Goal: Task Accomplishment & Management: Use online tool/utility

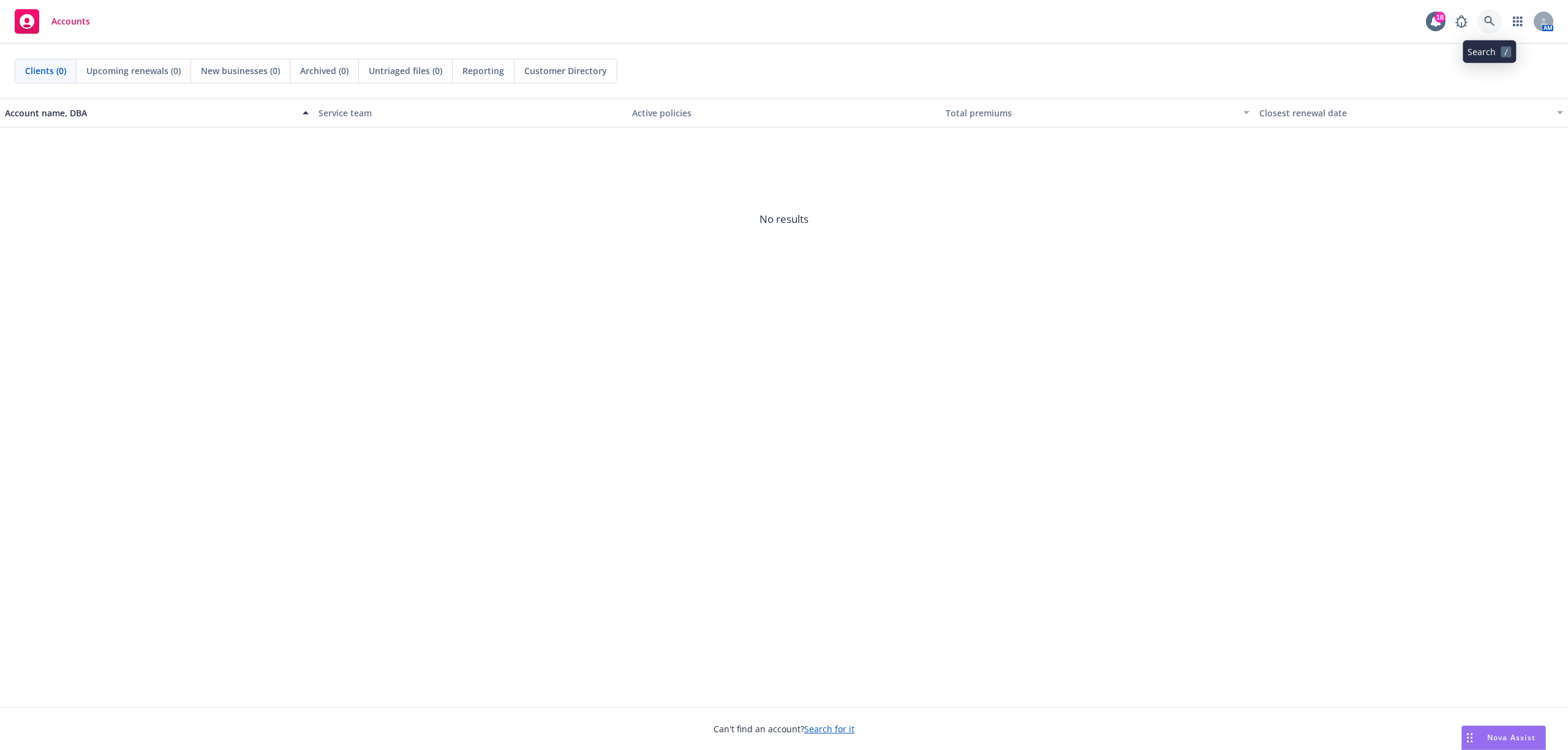
click at [1488, 16] on icon at bounding box center [1490, 21] width 11 height 11
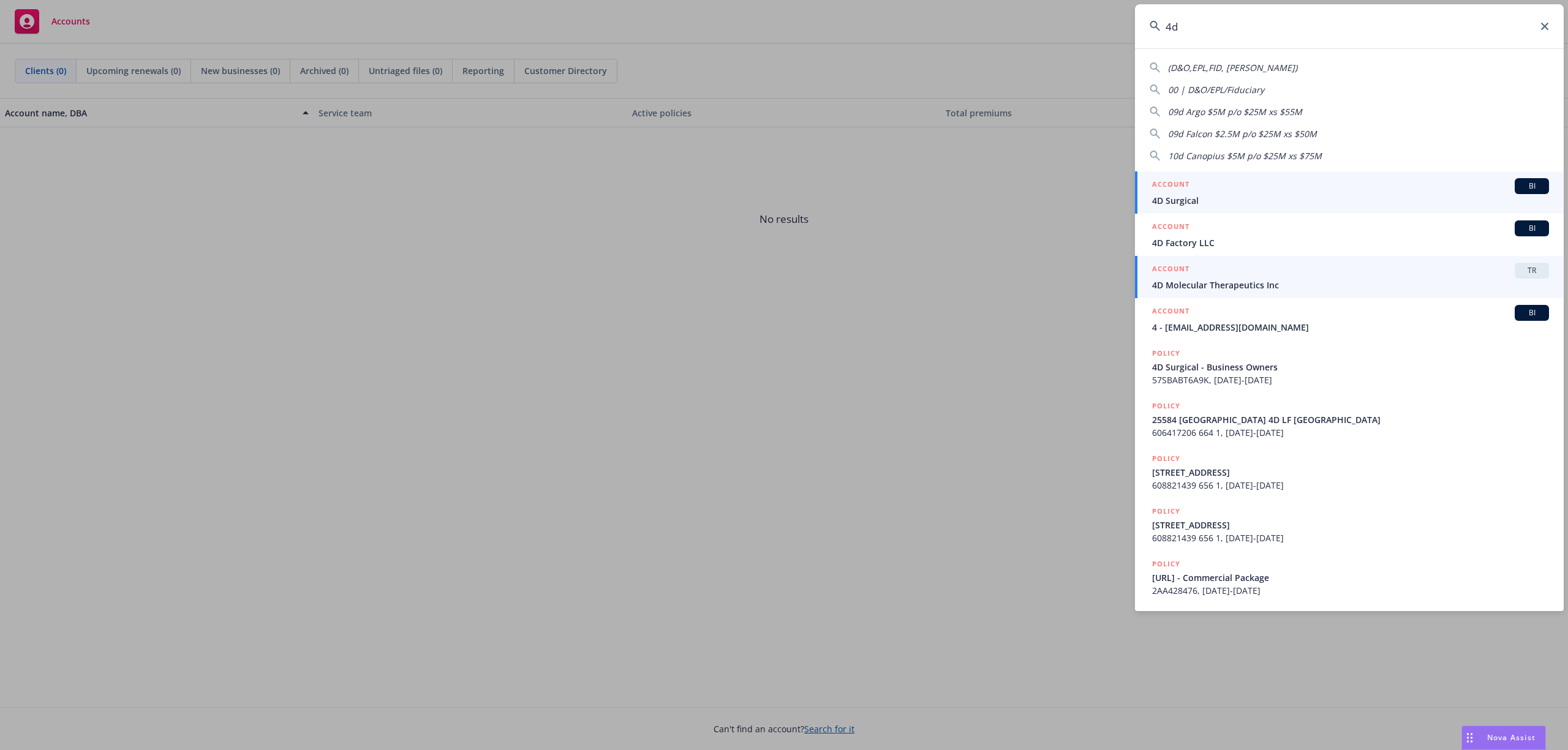
type input "4d"
click at [1214, 278] on div "ACCOUNT TR" at bounding box center [1351, 271] width 397 height 16
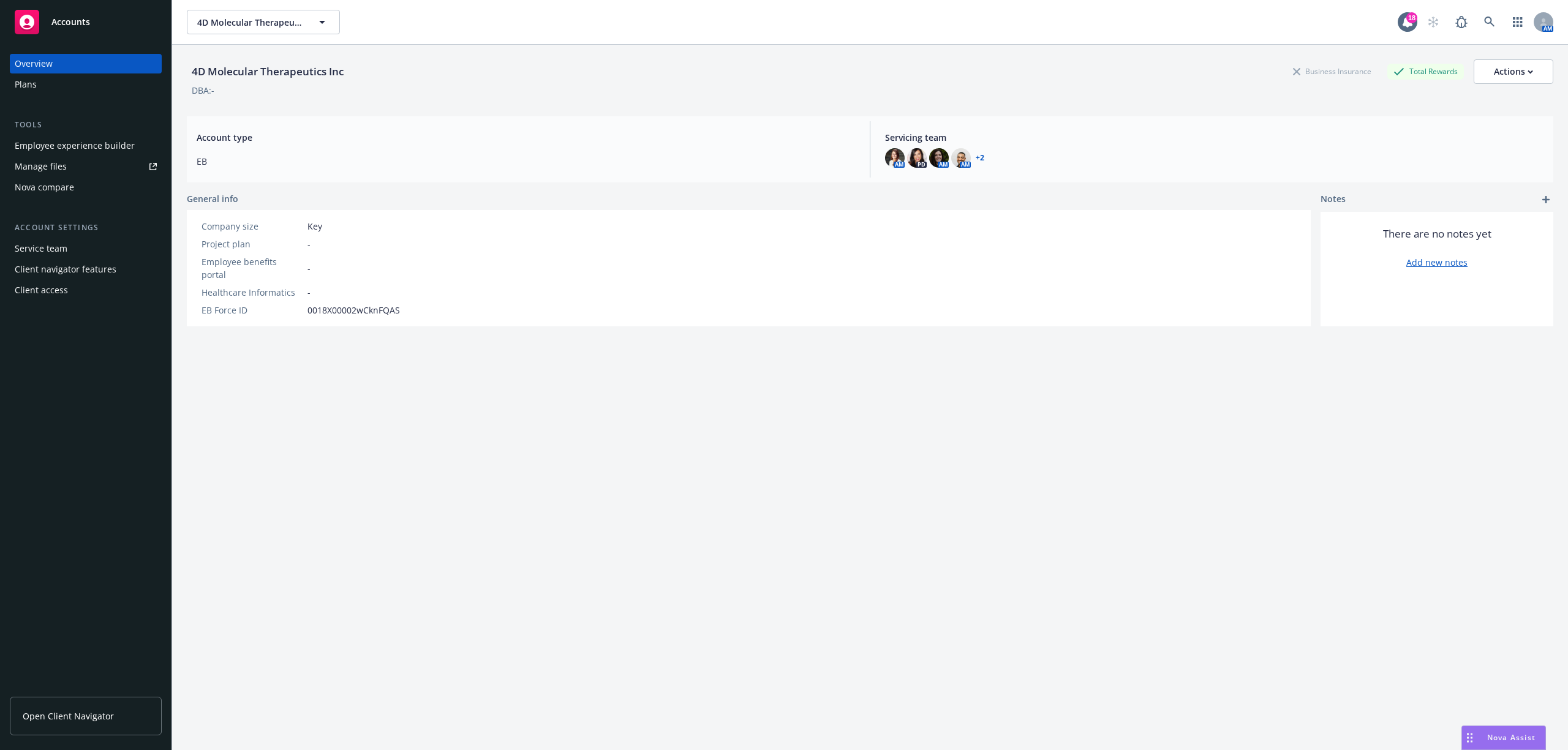
click at [77, 79] on div "Plans" at bounding box center [85, 84] width 142 height 20
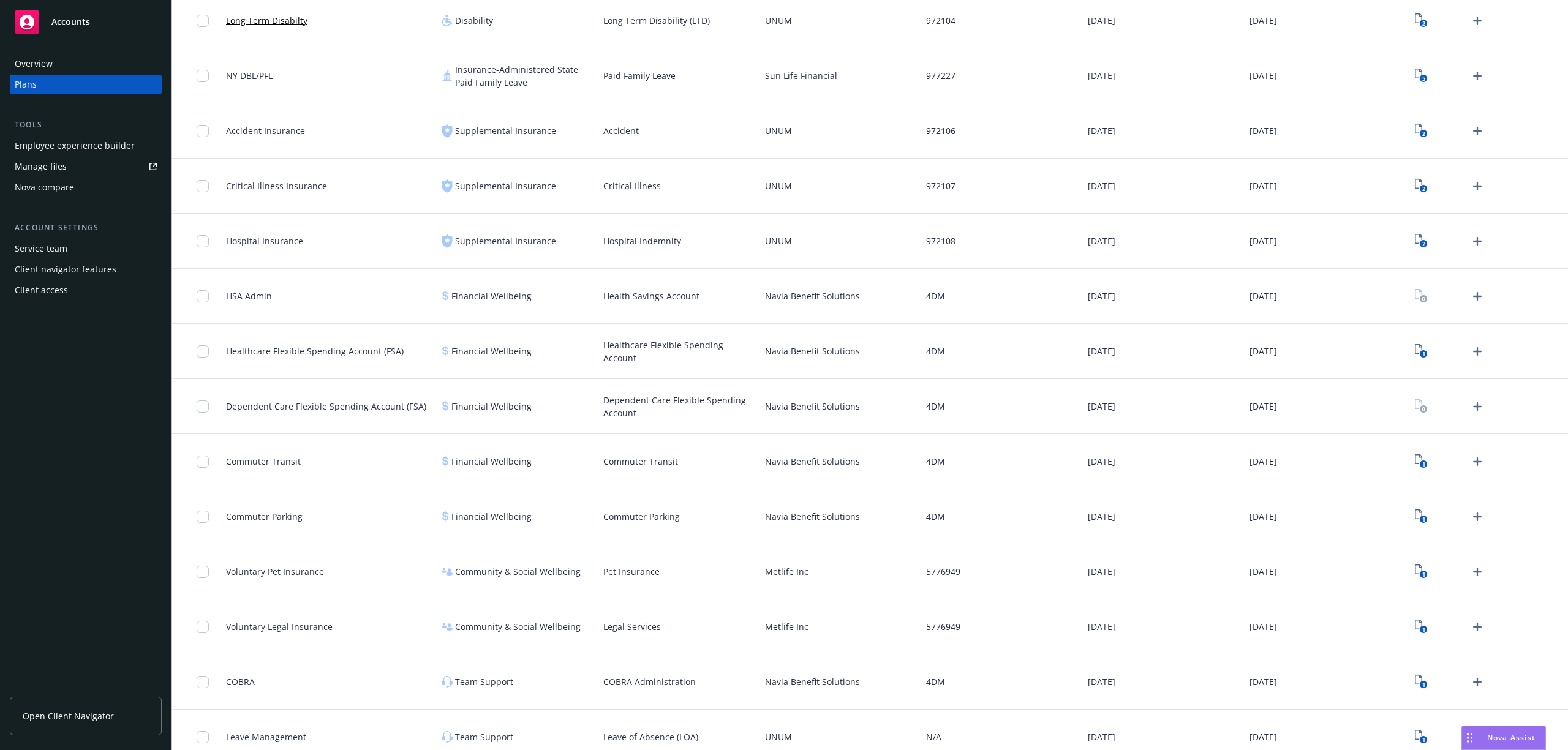
scroll to position [734, 0]
click at [1470, 291] on icon "Upload Plan Documents" at bounding box center [1477, 293] width 15 height 15
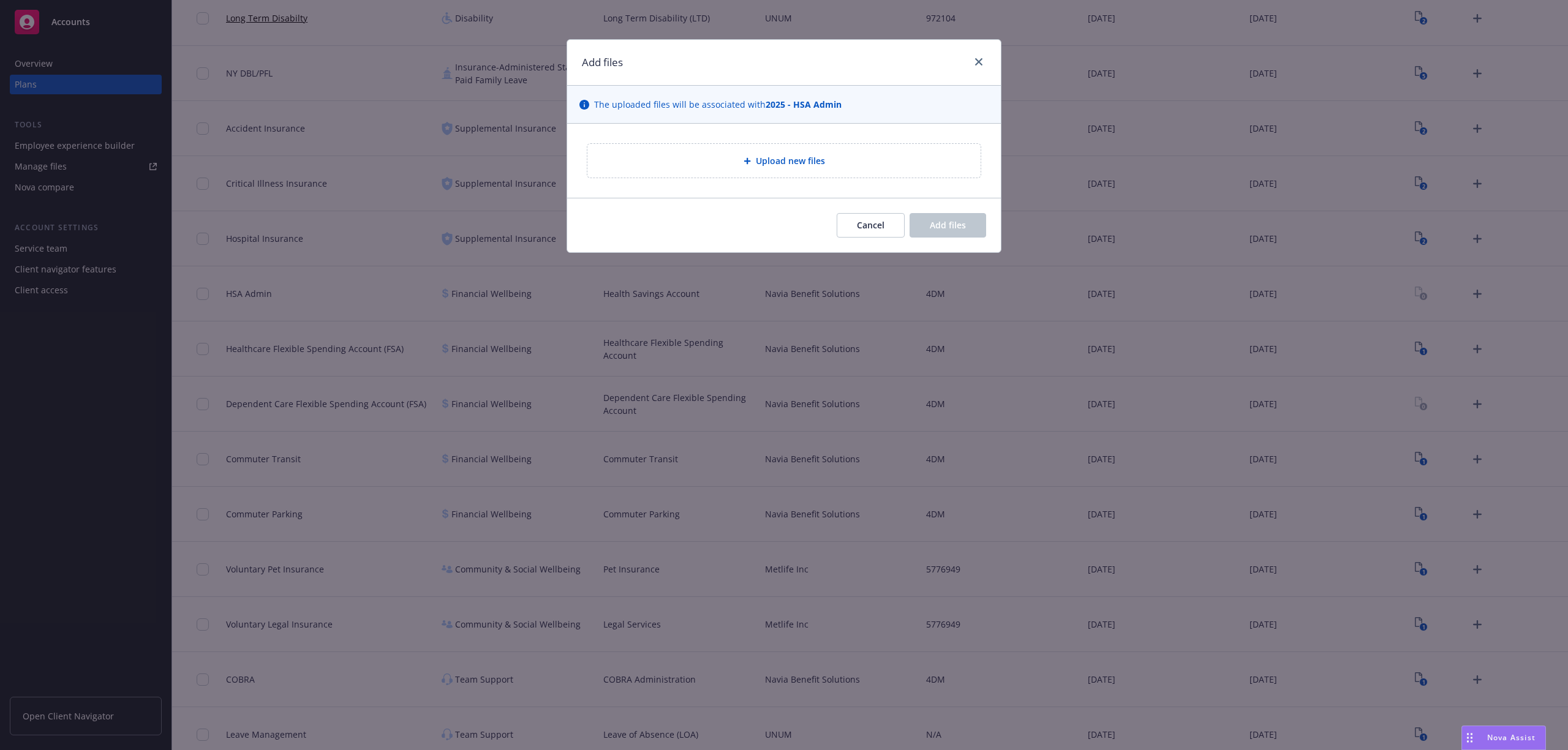
click at [760, 172] on div "Upload new files" at bounding box center [784, 160] width 393 height 34
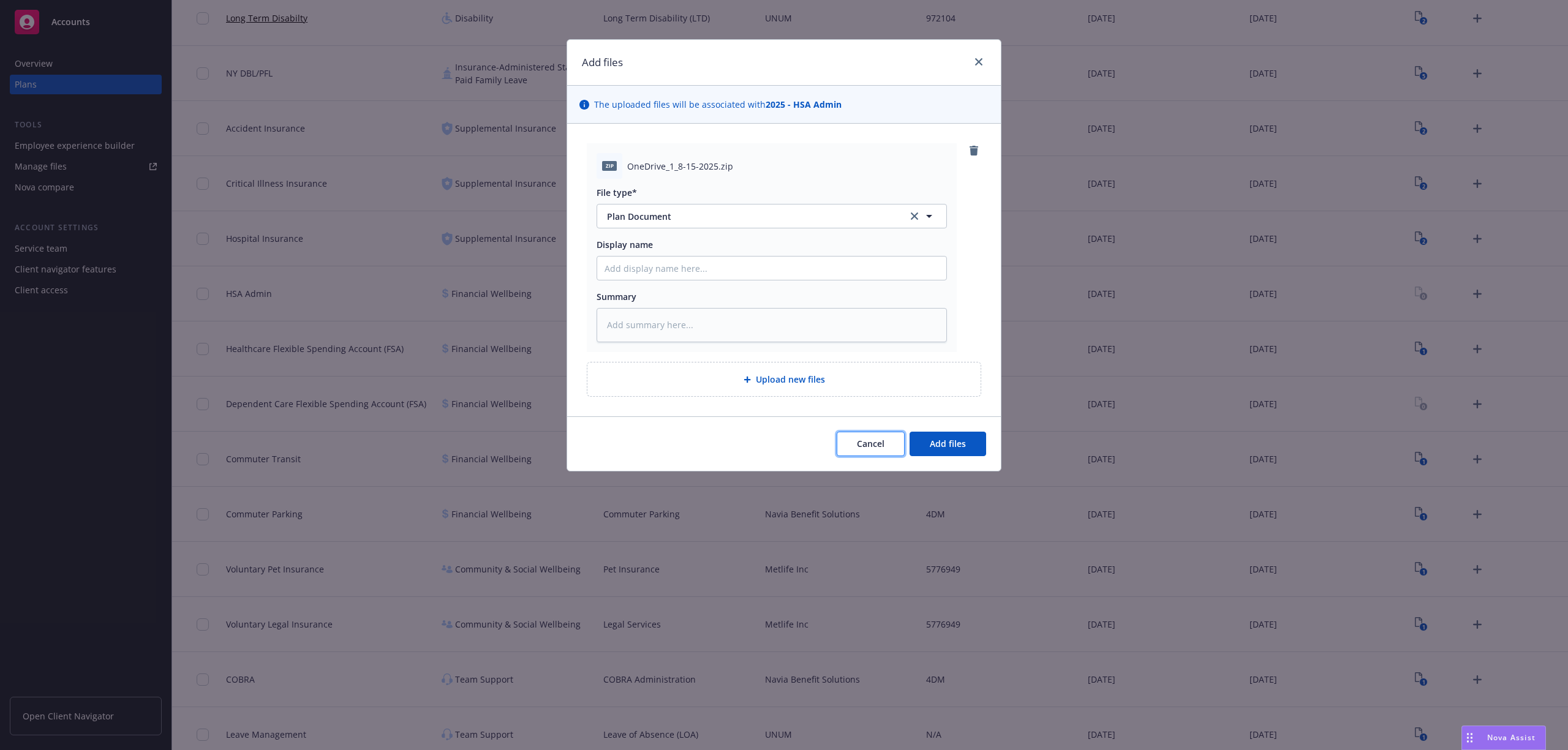
click at [883, 446] on span "Cancel" at bounding box center [871, 443] width 28 height 11
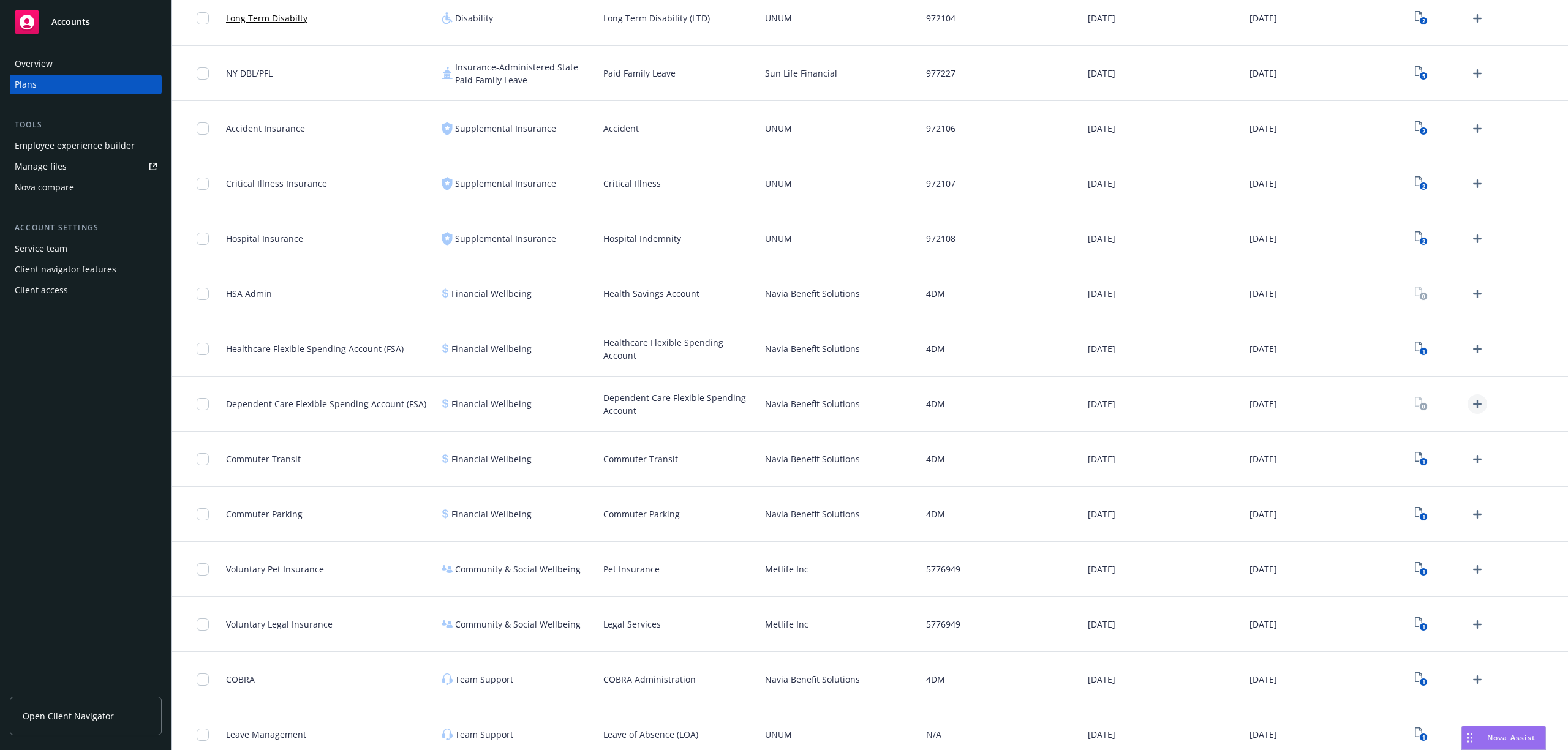
click at [1470, 407] on icon "Upload Plan Documents" at bounding box center [1477, 403] width 15 height 15
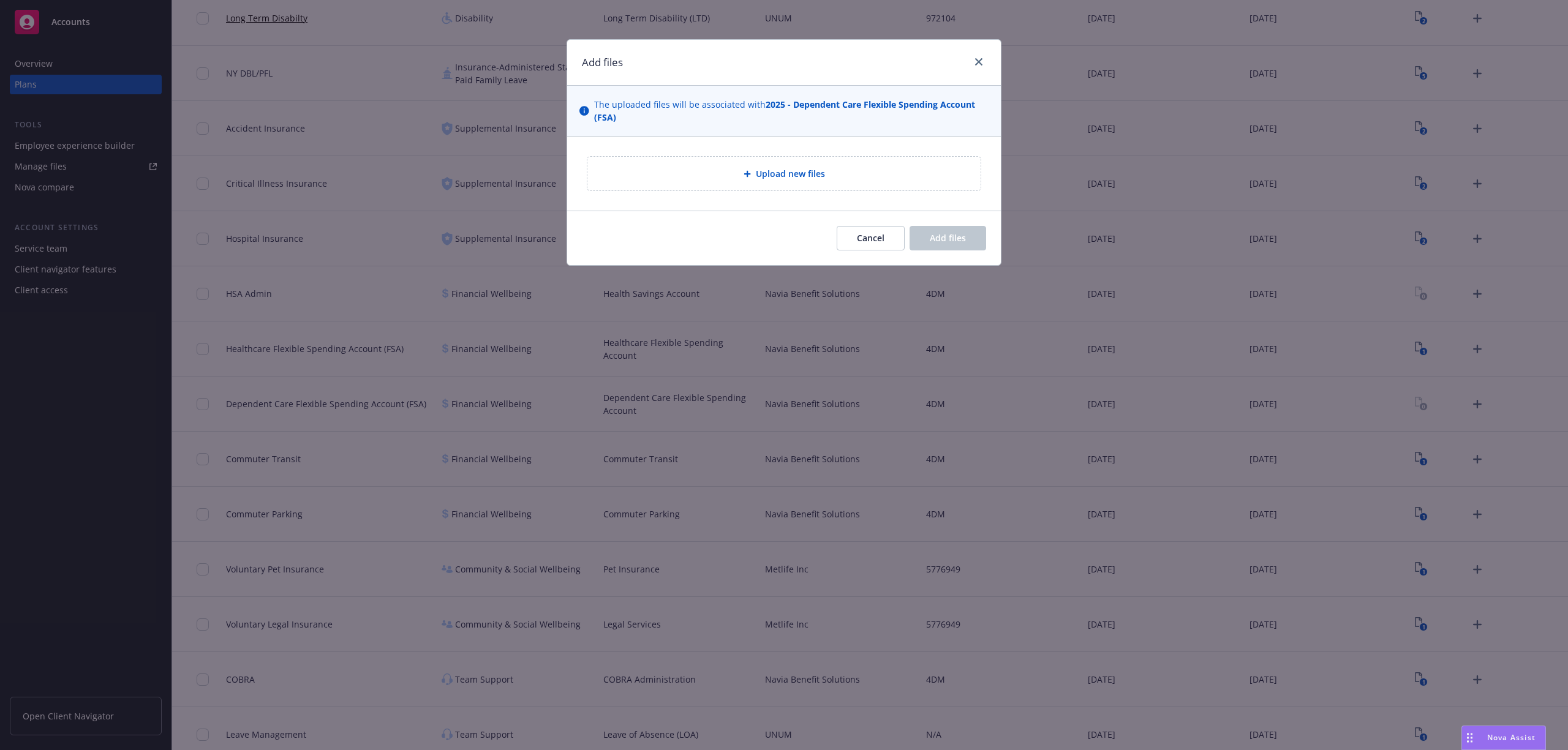
click at [712, 202] on div "Upload new files" at bounding box center [784, 173] width 434 height 74
click at [707, 181] on div "Upload new files" at bounding box center [784, 173] width 393 height 34
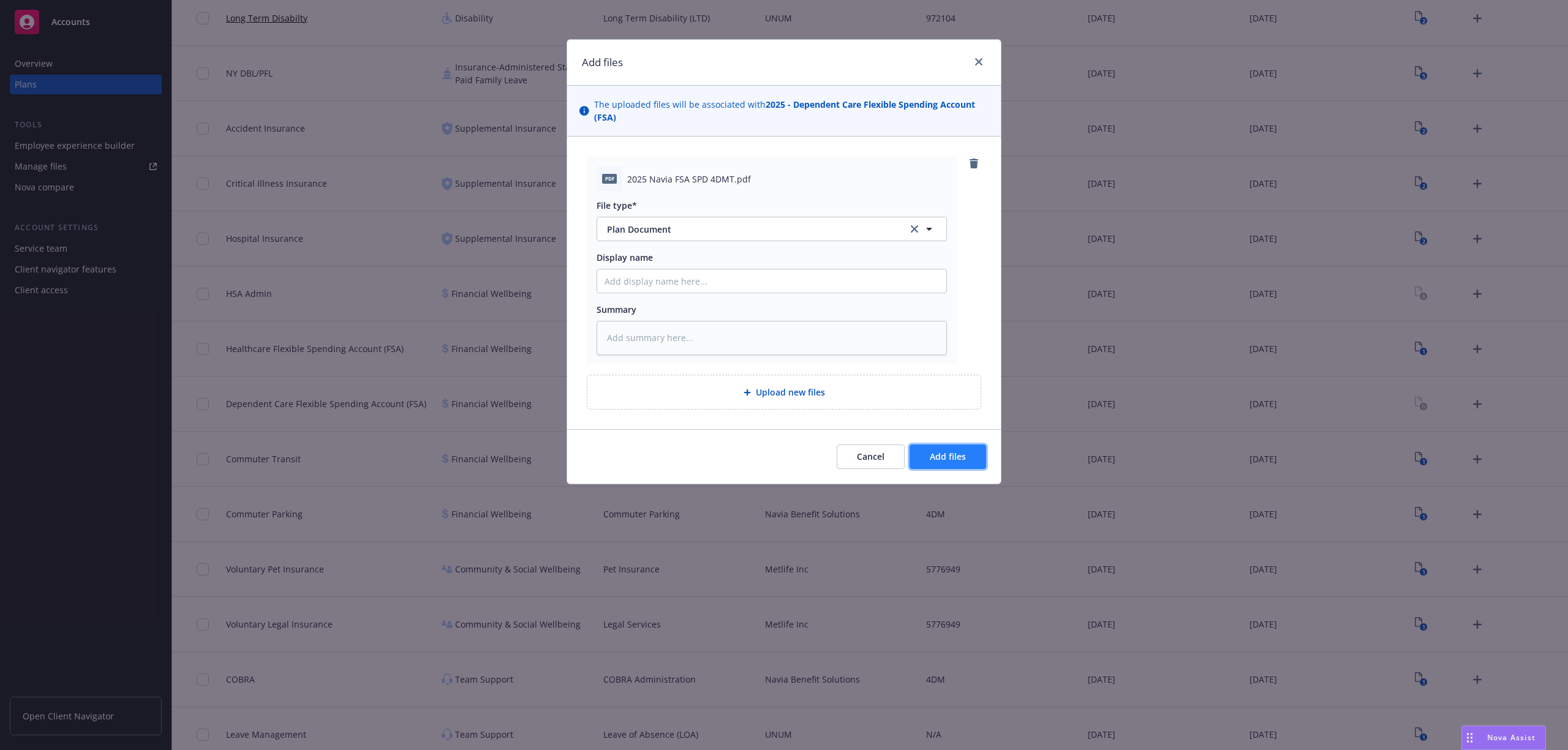
click at [933, 456] on span "Add files" at bounding box center [948, 456] width 36 height 11
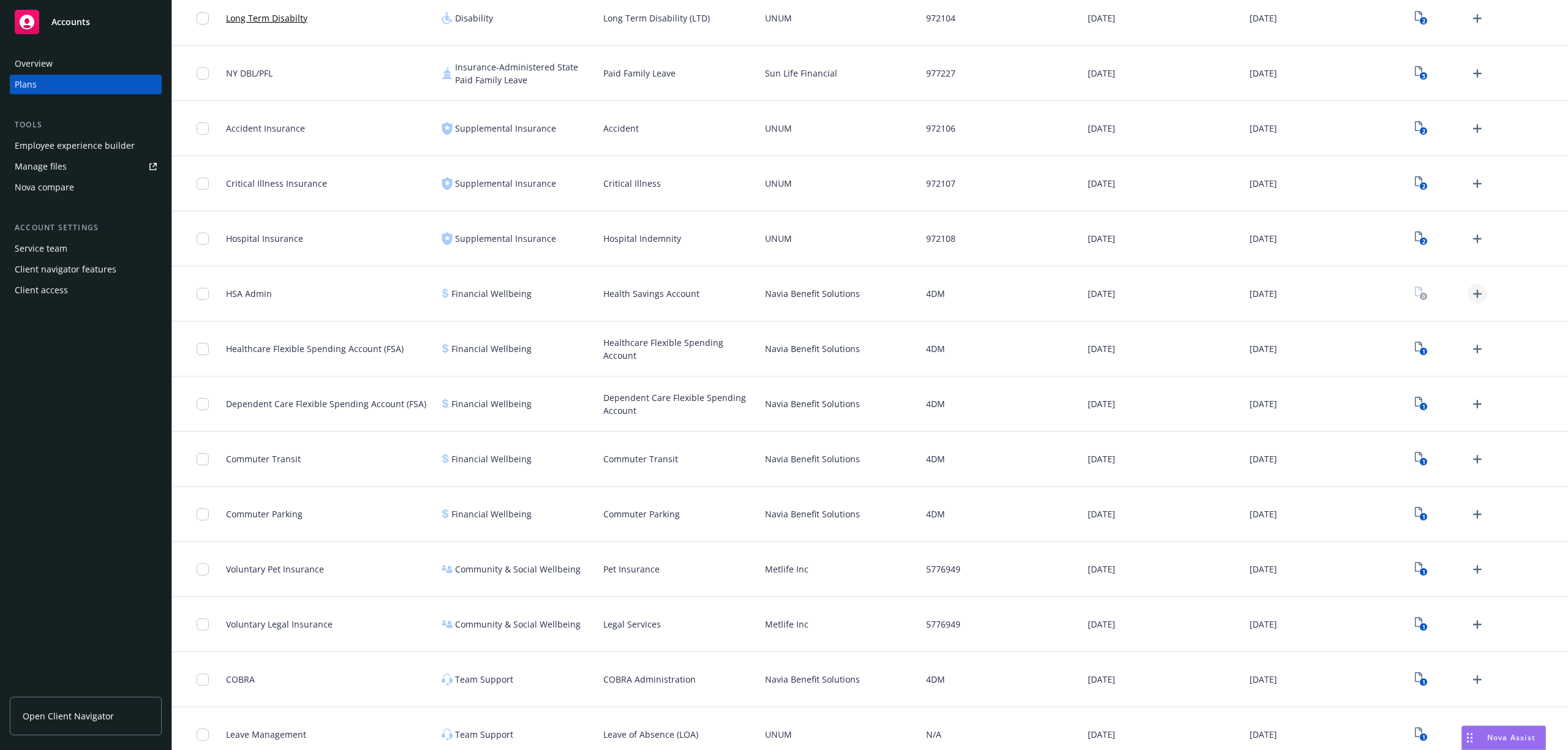
click at [1470, 292] on icon "Upload Plan Documents" at bounding box center [1477, 293] width 15 height 15
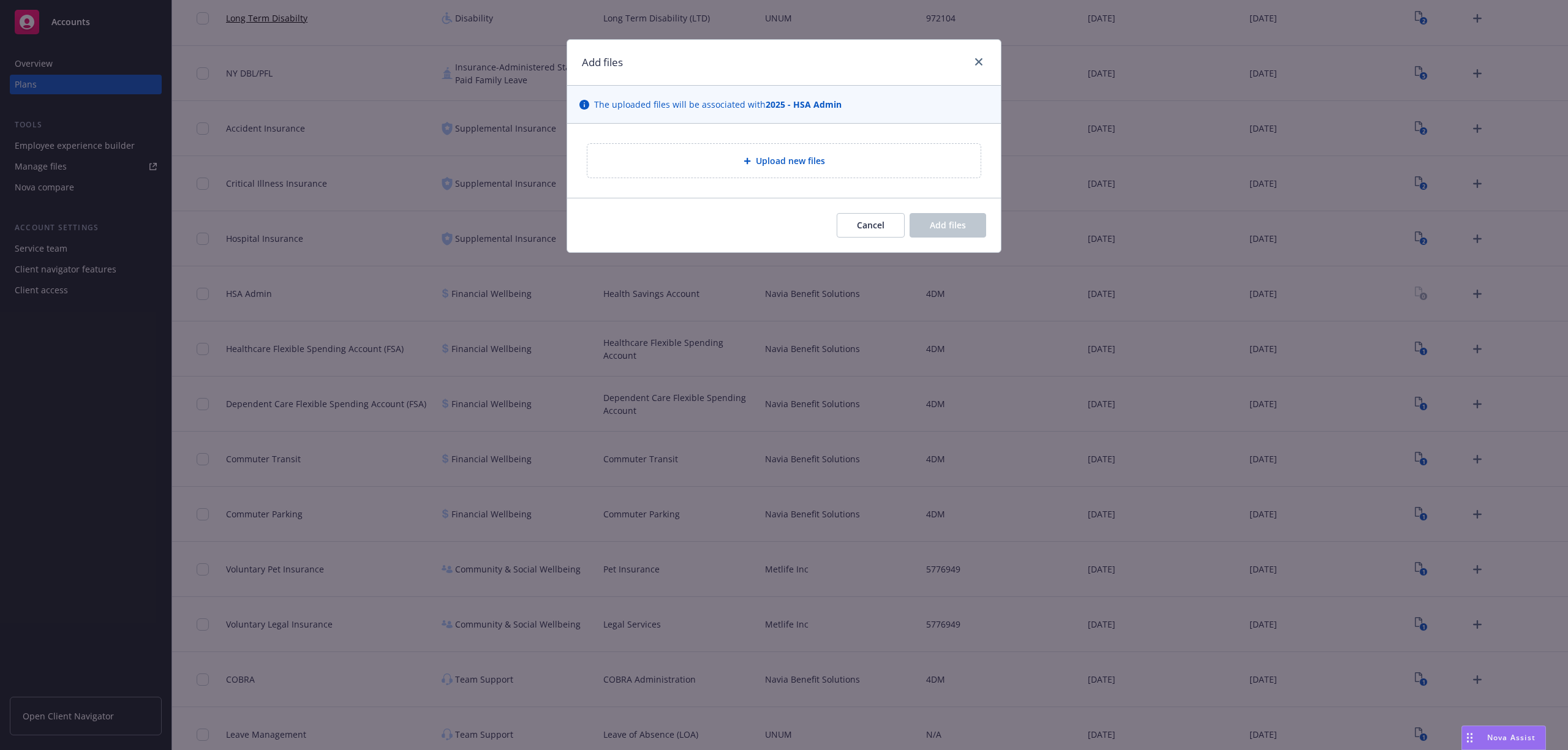
click at [754, 166] on div "Upload new files" at bounding box center [783, 160] width 373 height 14
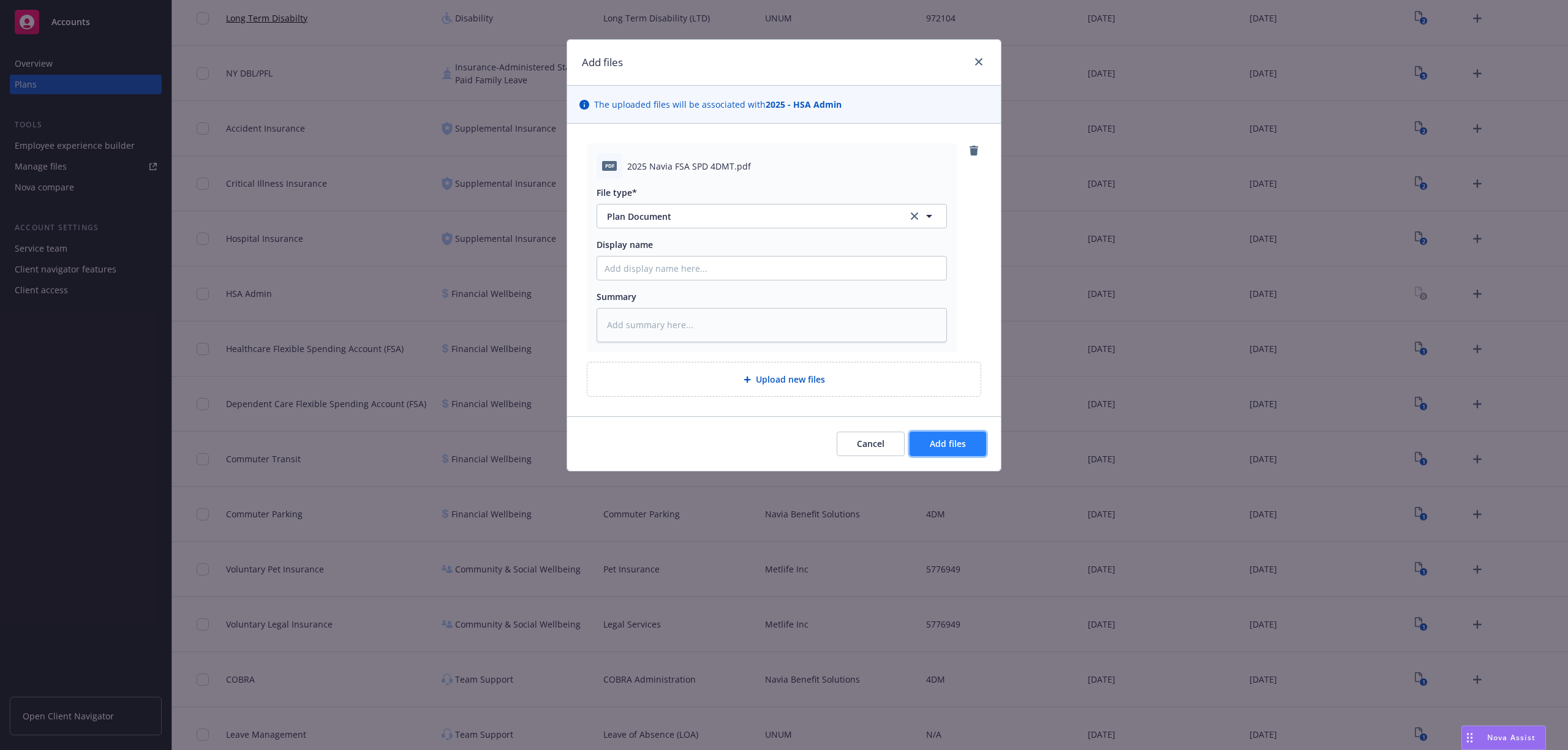
click at [933, 442] on span "Add files" at bounding box center [948, 443] width 36 height 11
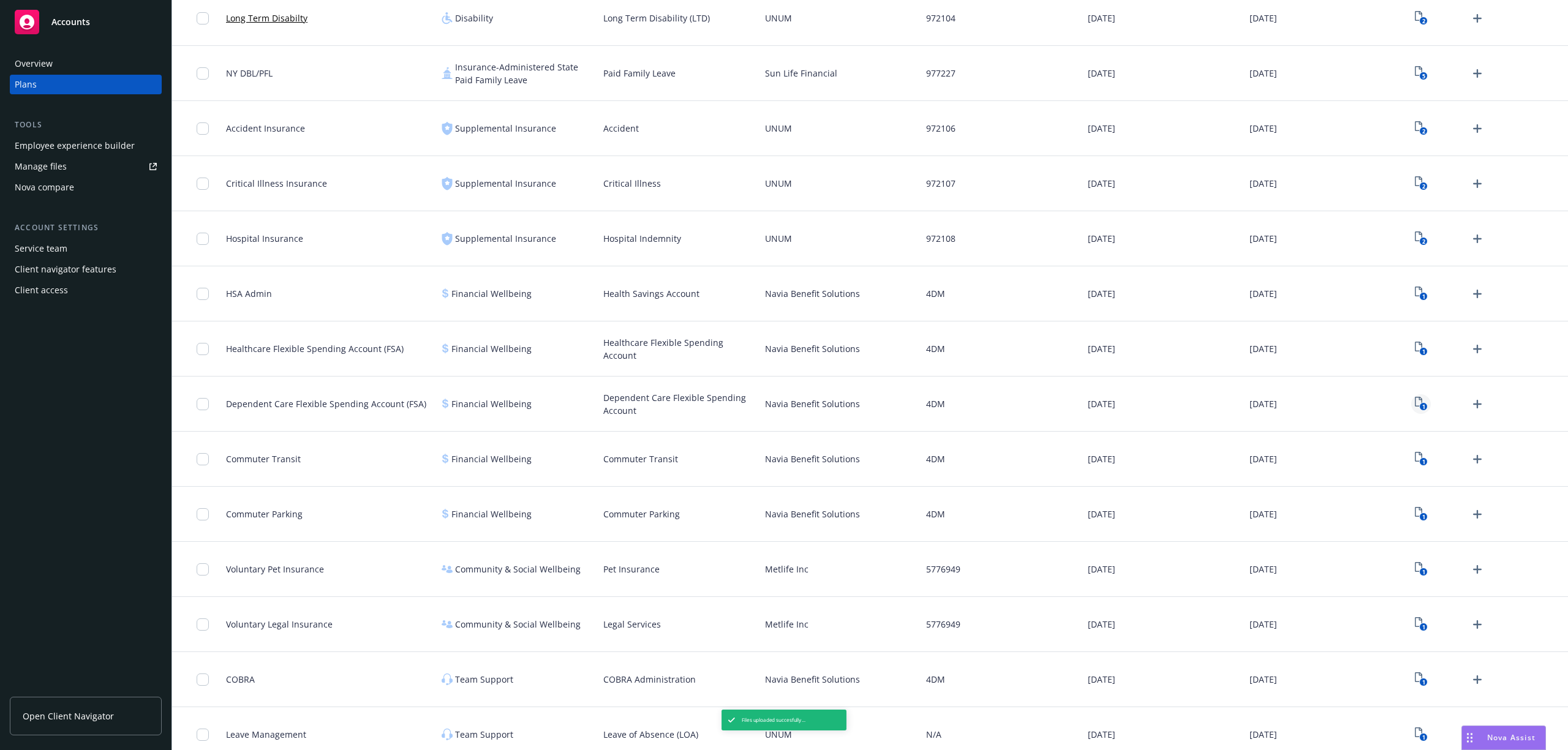
click at [1415, 403] on icon "1" at bounding box center [1421, 403] width 13 height 14
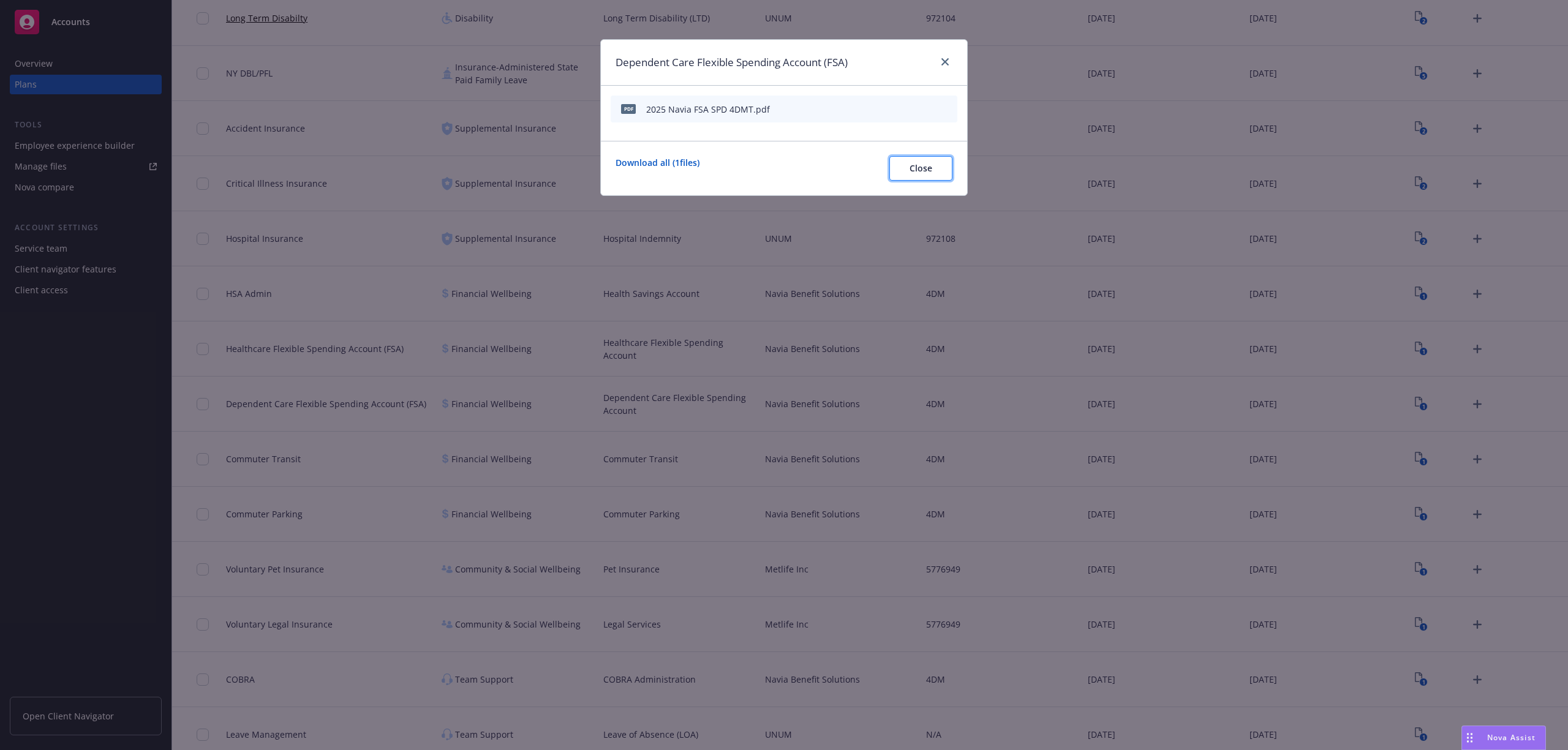
click at [932, 172] on button "Close" at bounding box center [920, 168] width 63 height 24
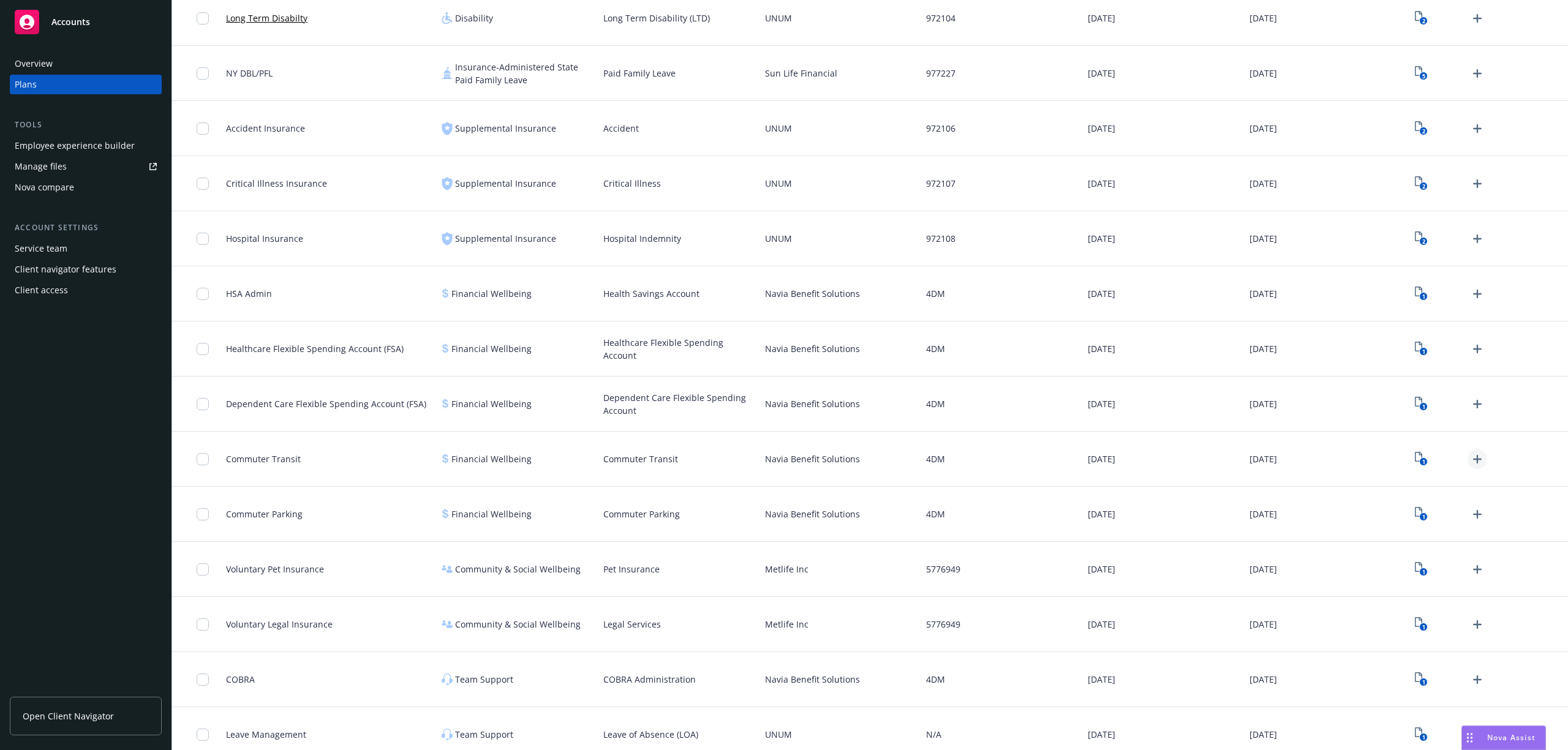
click at [1473, 459] on icon "Upload Plan Documents" at bounding box center [1477, 459] width 9 height 9
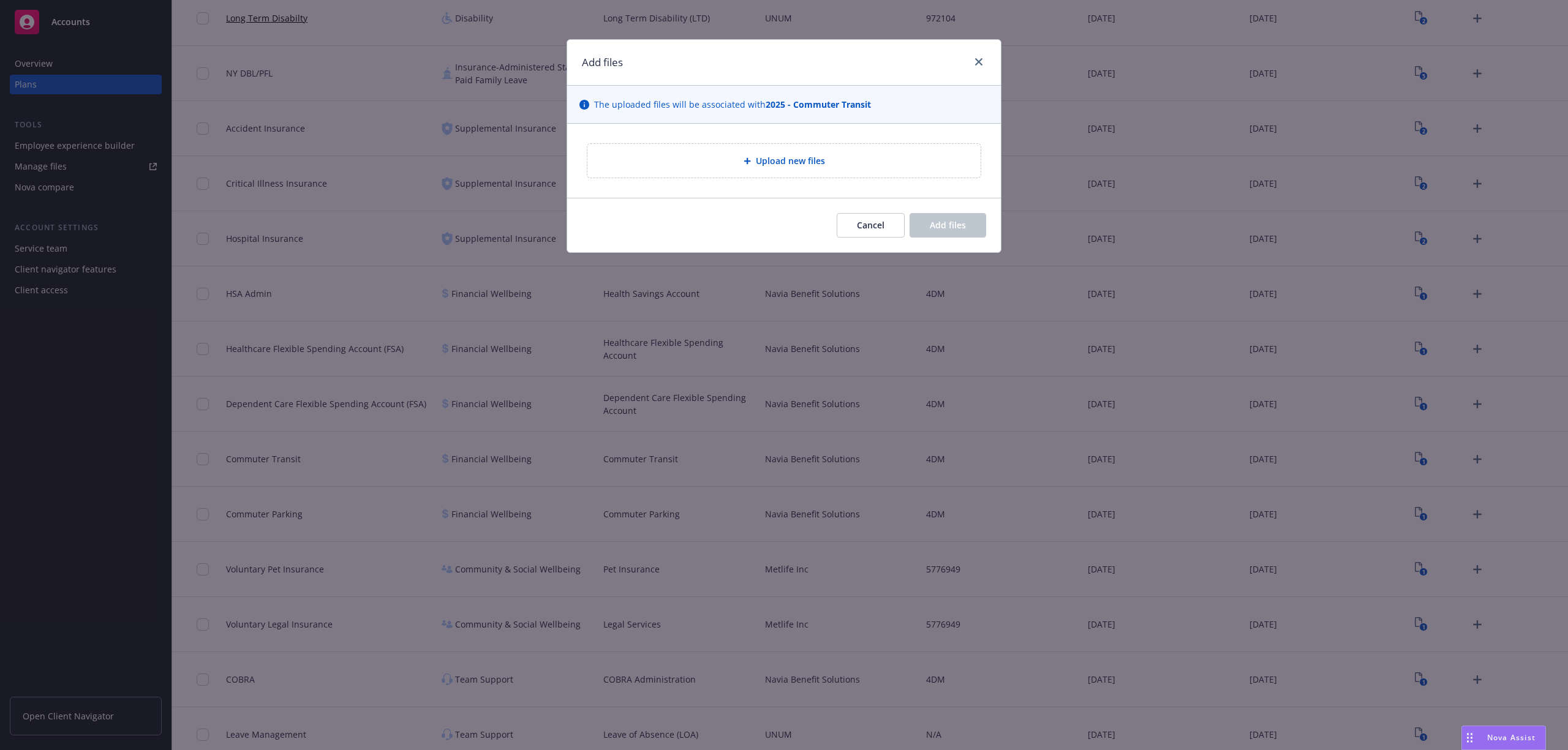
click at [760, 159] on span "Upload new files" at bounding box center [790, 160] width 69 height 13
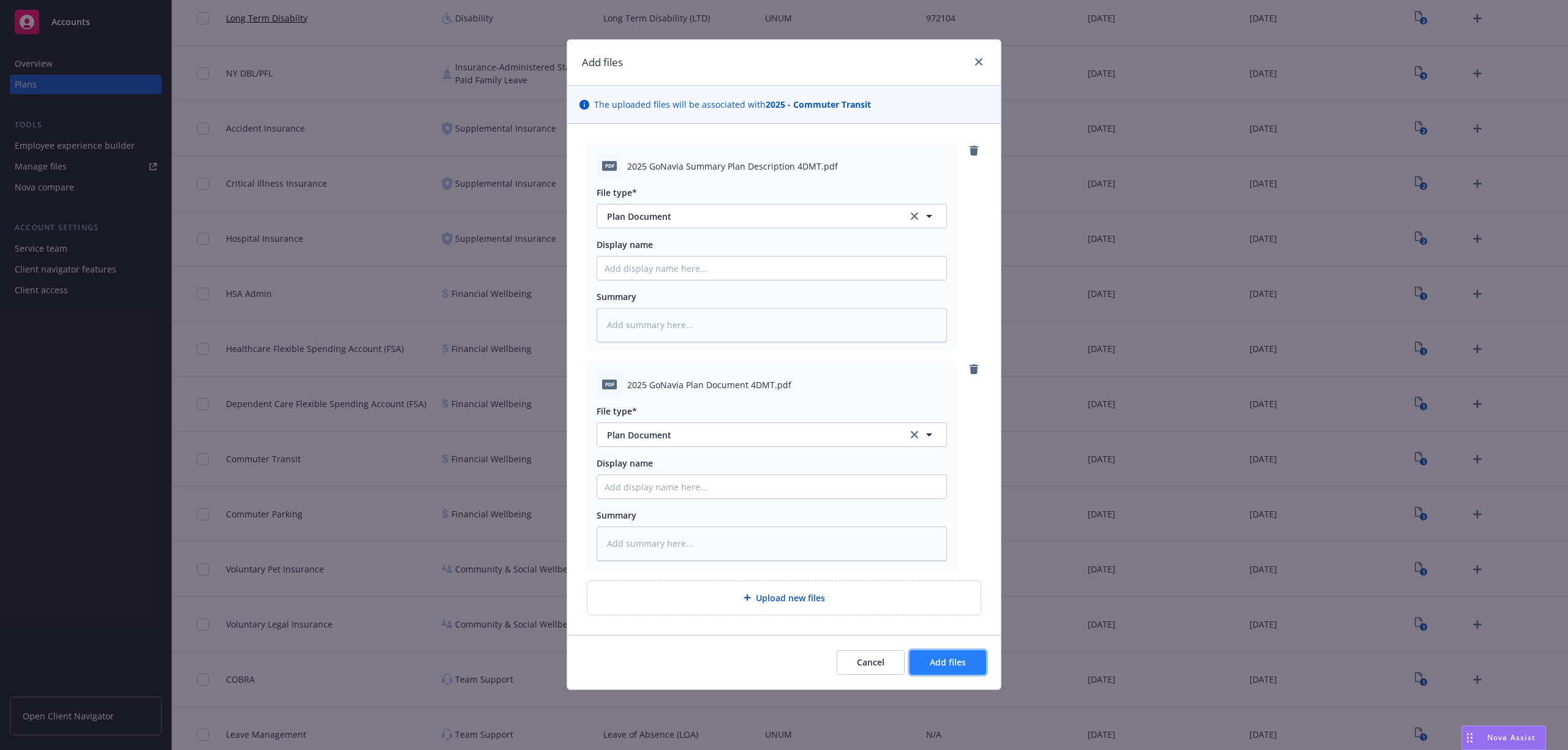
click at [950, 659] on span "Add files" at bounding box center [948, 661] width 36 height 11
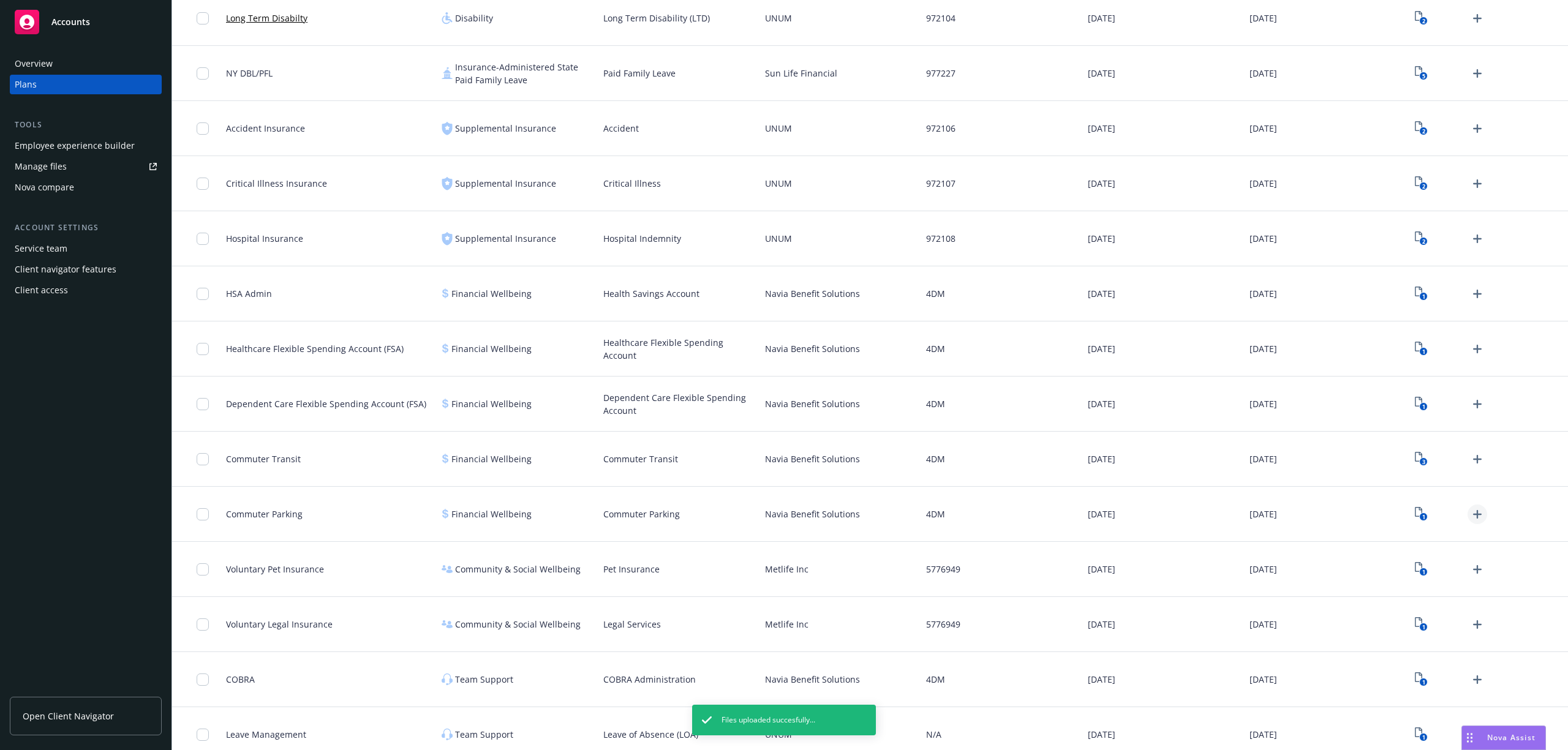
click at [1470, 513] on icon "Upload Plan Documents" at bounding box center [1477, 514] width 15 height 15
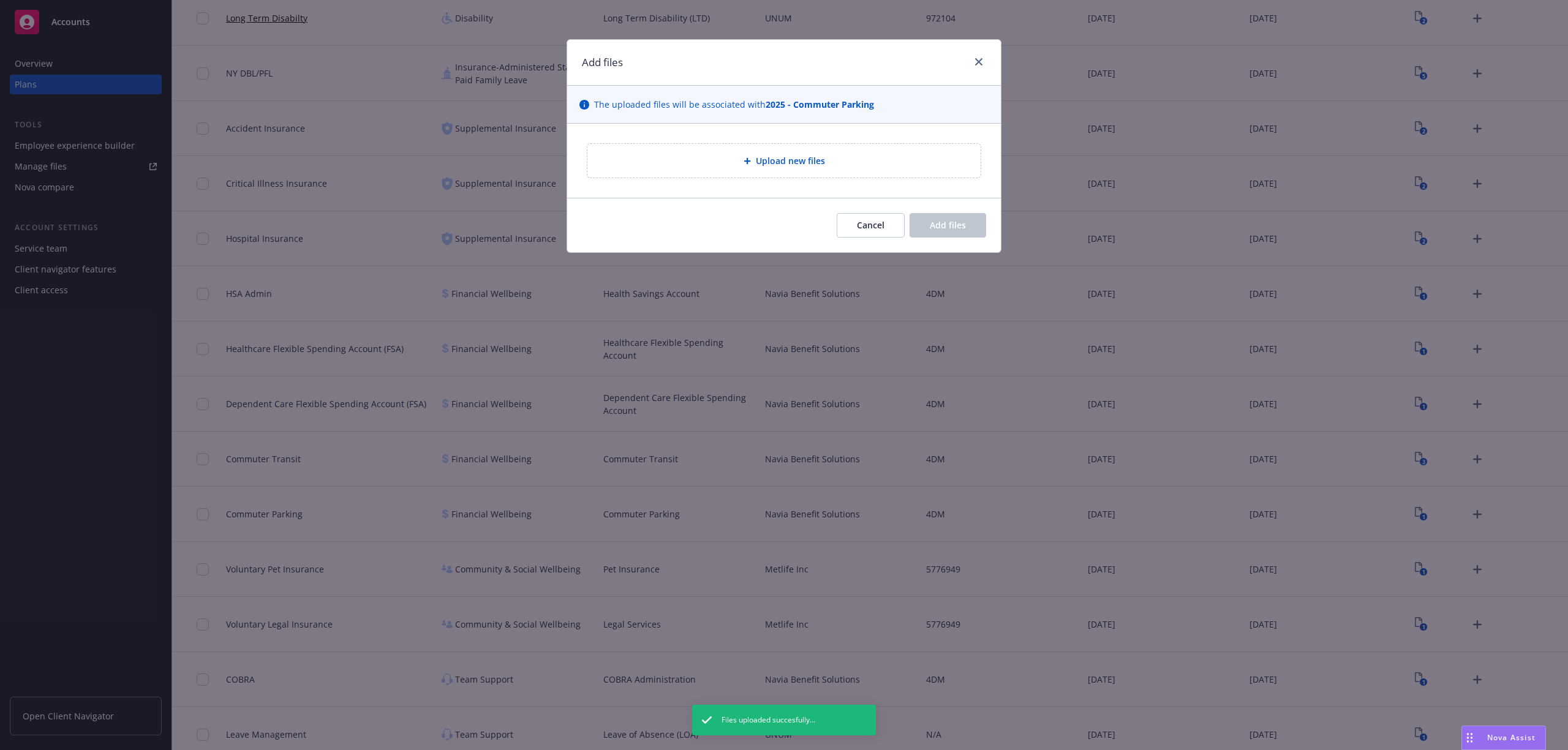
click at [756, 166] on span "Upload new files" at bounding box center [790, 160] width 69 height 13
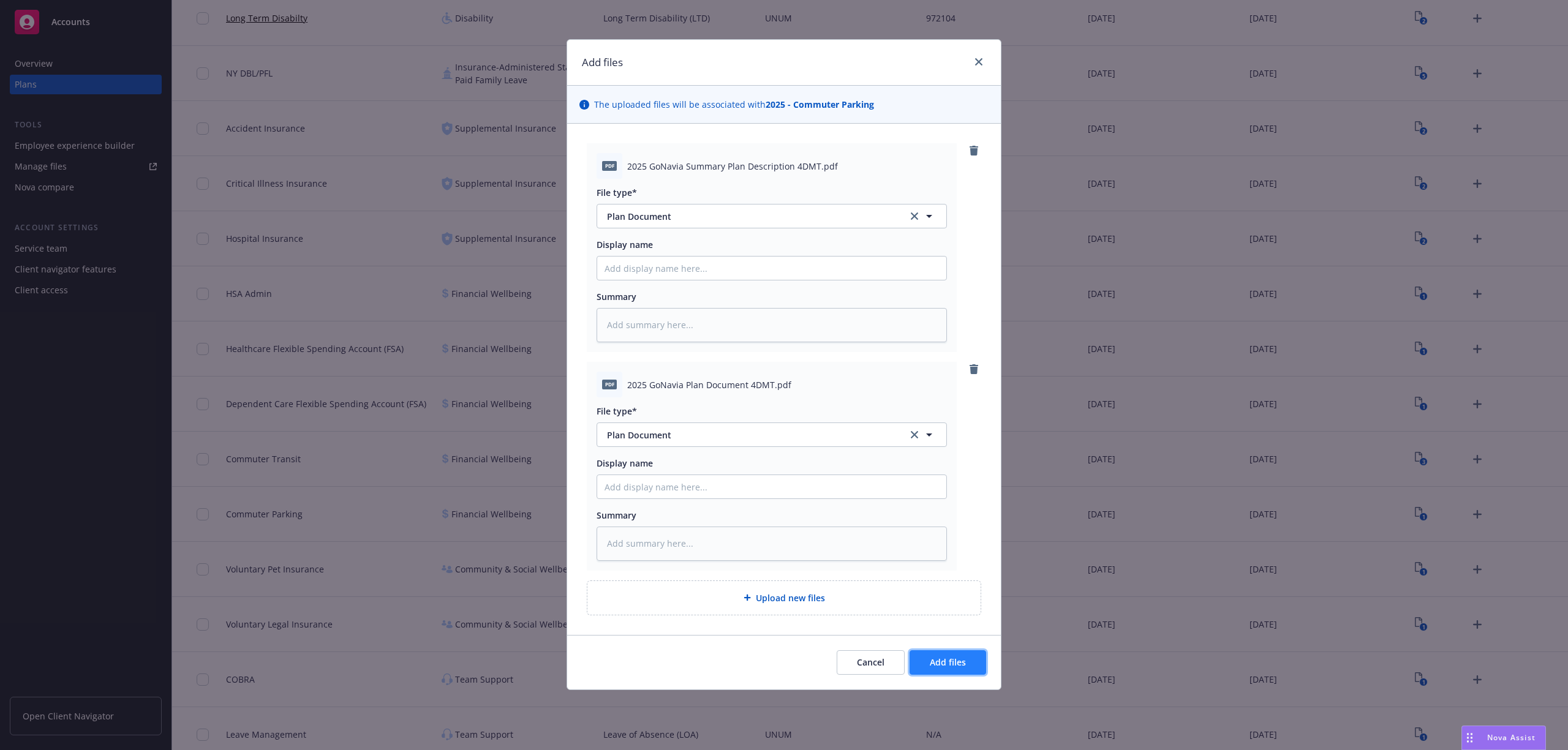
click at [948, 668] on span "Add files" at bounding box center [948, 661] width 36 height 11
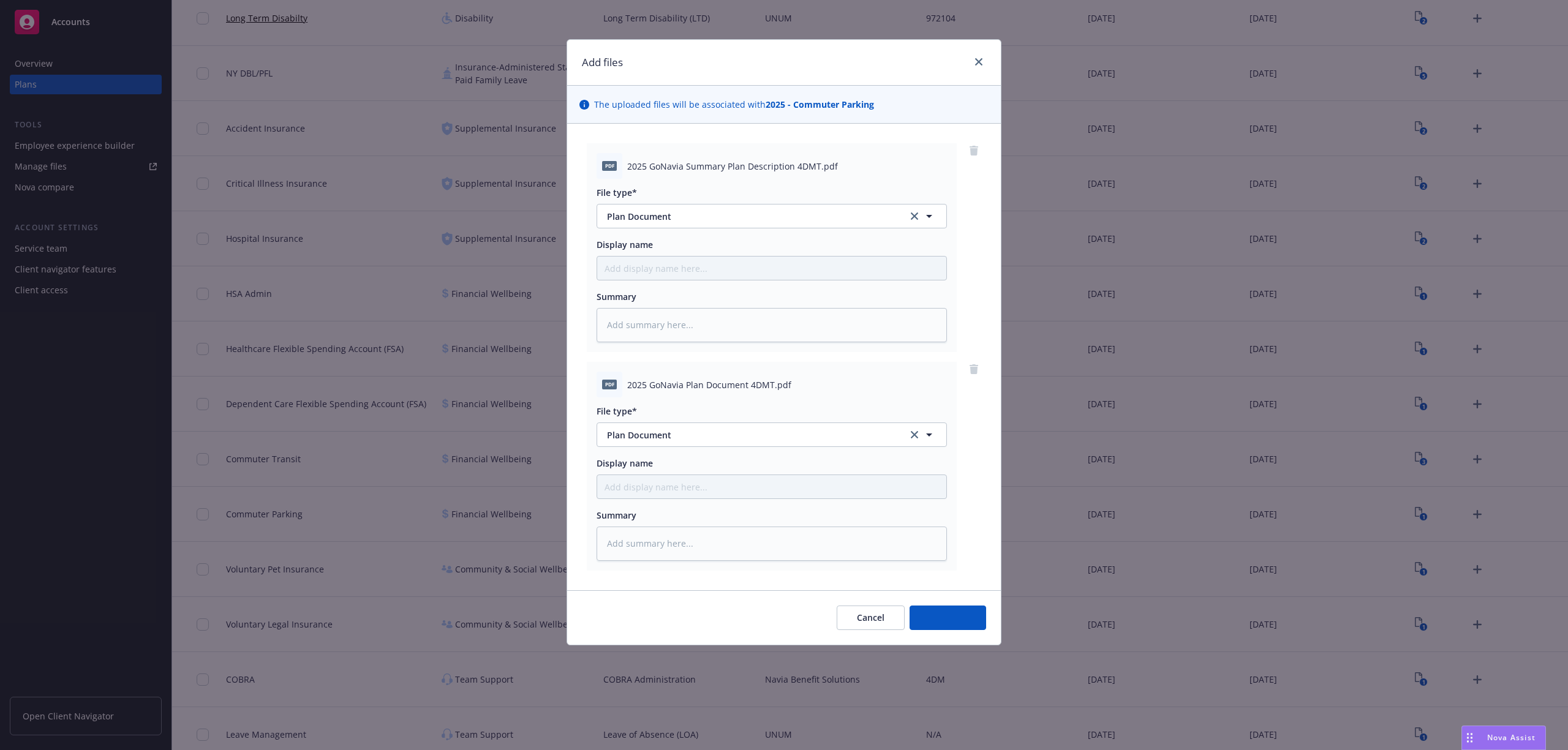
type textarea "x"
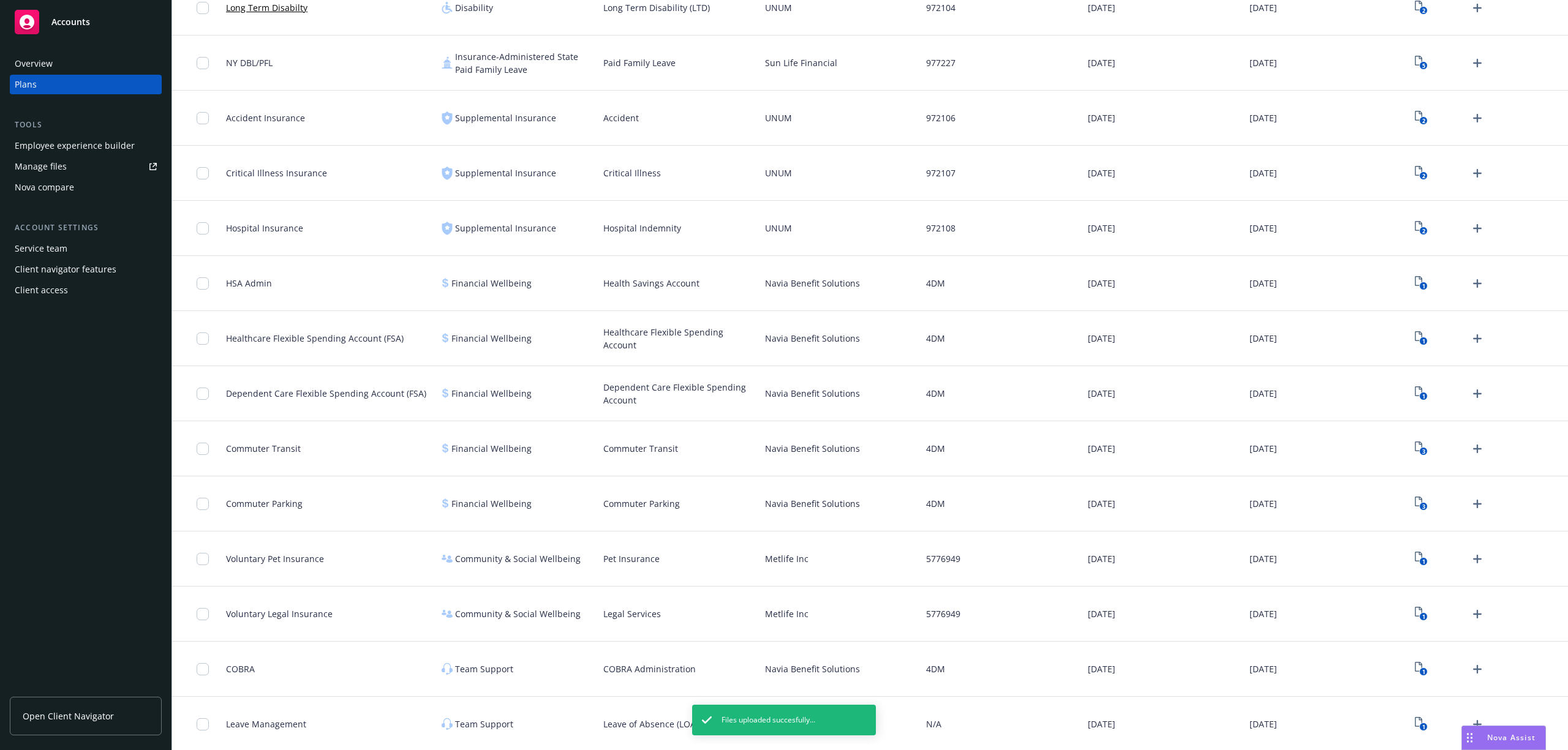
scroll to position [747, 0]
click at [1470, 665] on icon "Upload Plan Documents" at bounding box center [1477, 667] width 15 height 15
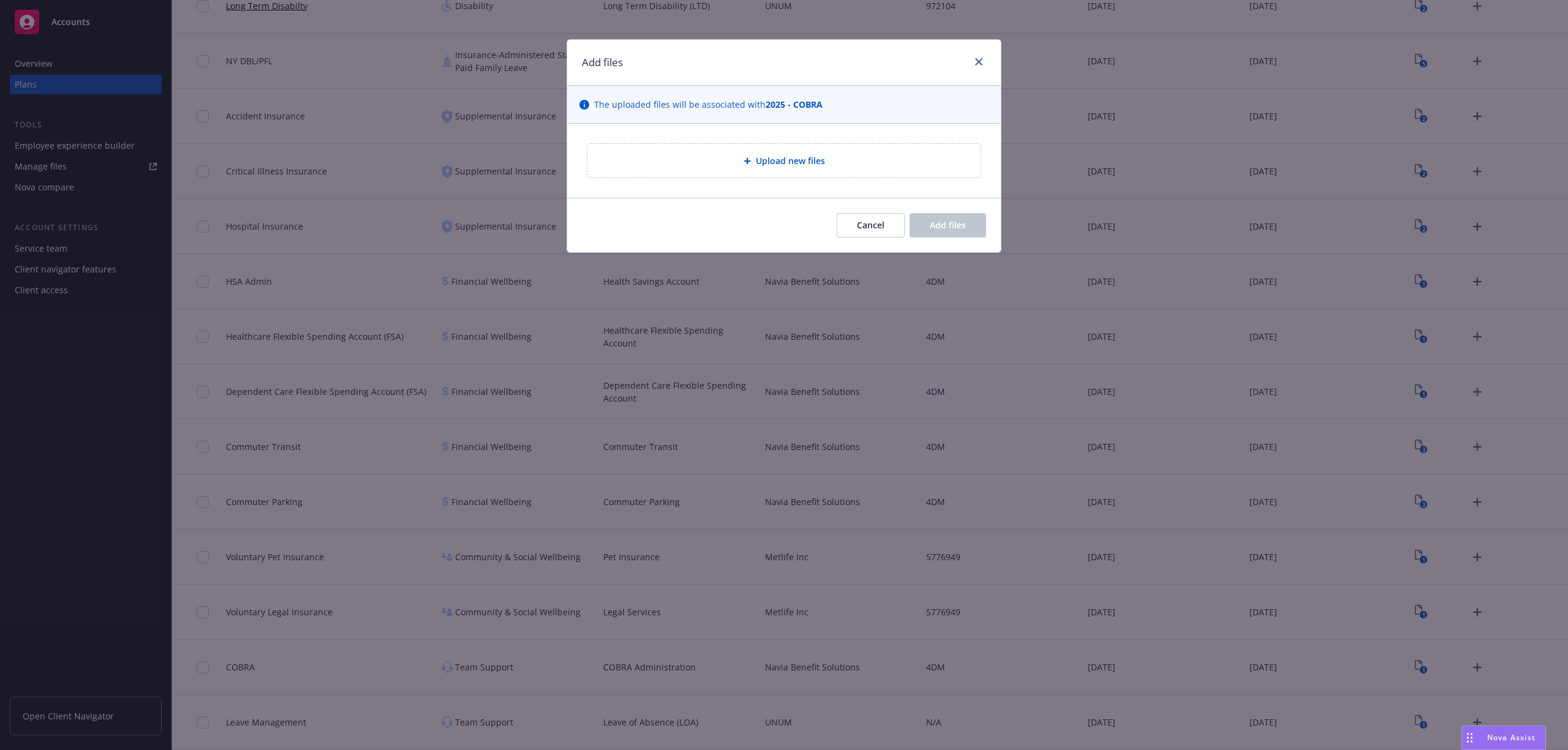
click at [825, 159] on div "Upload new files" at bounding box center [783, 160] width 373 height 14
click at [866, 225] on span "Cancel" at bounding box center [871, 224] width 28 height 11
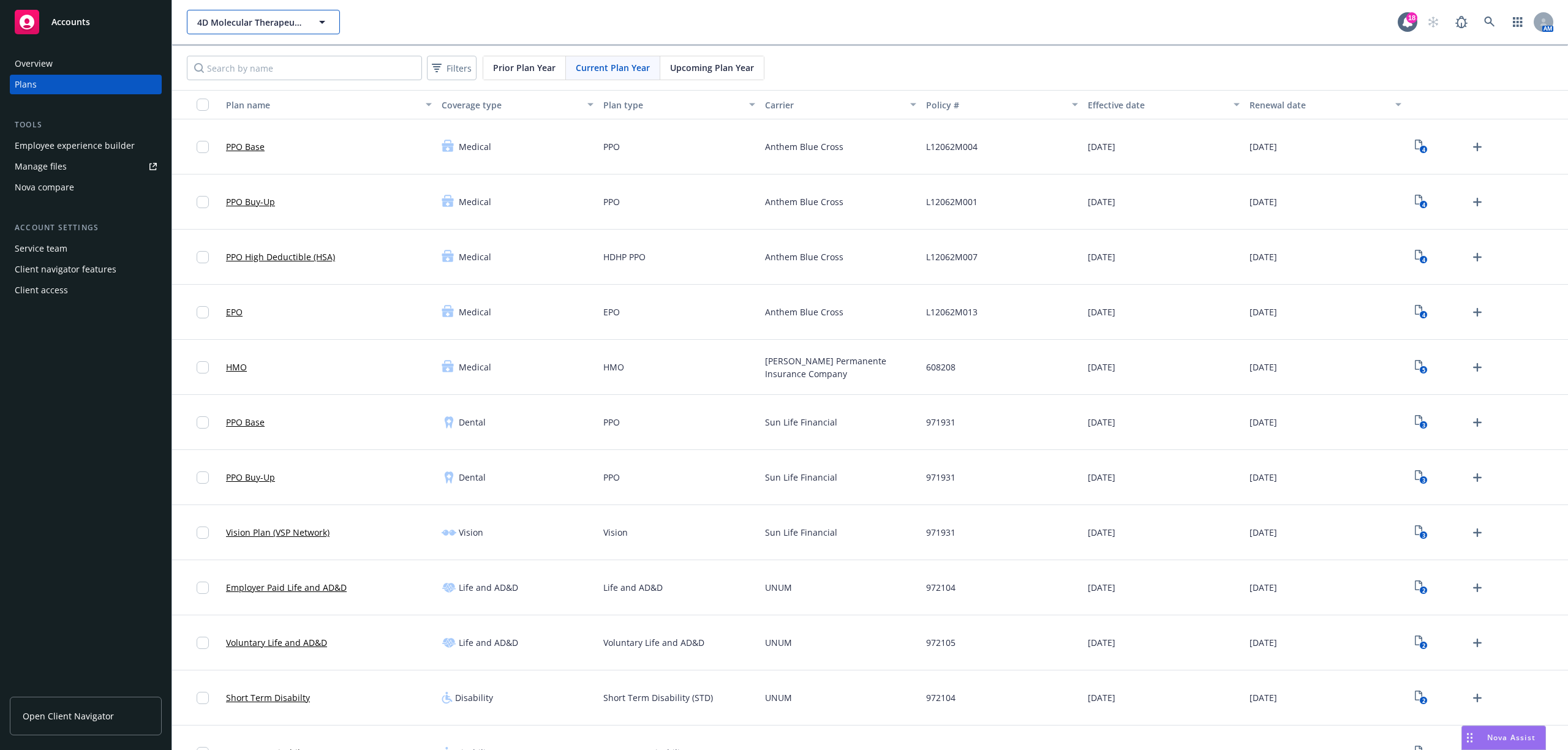
click at [319, 18] on icon "button" at bounding box center [322, 22] width 15 height 15
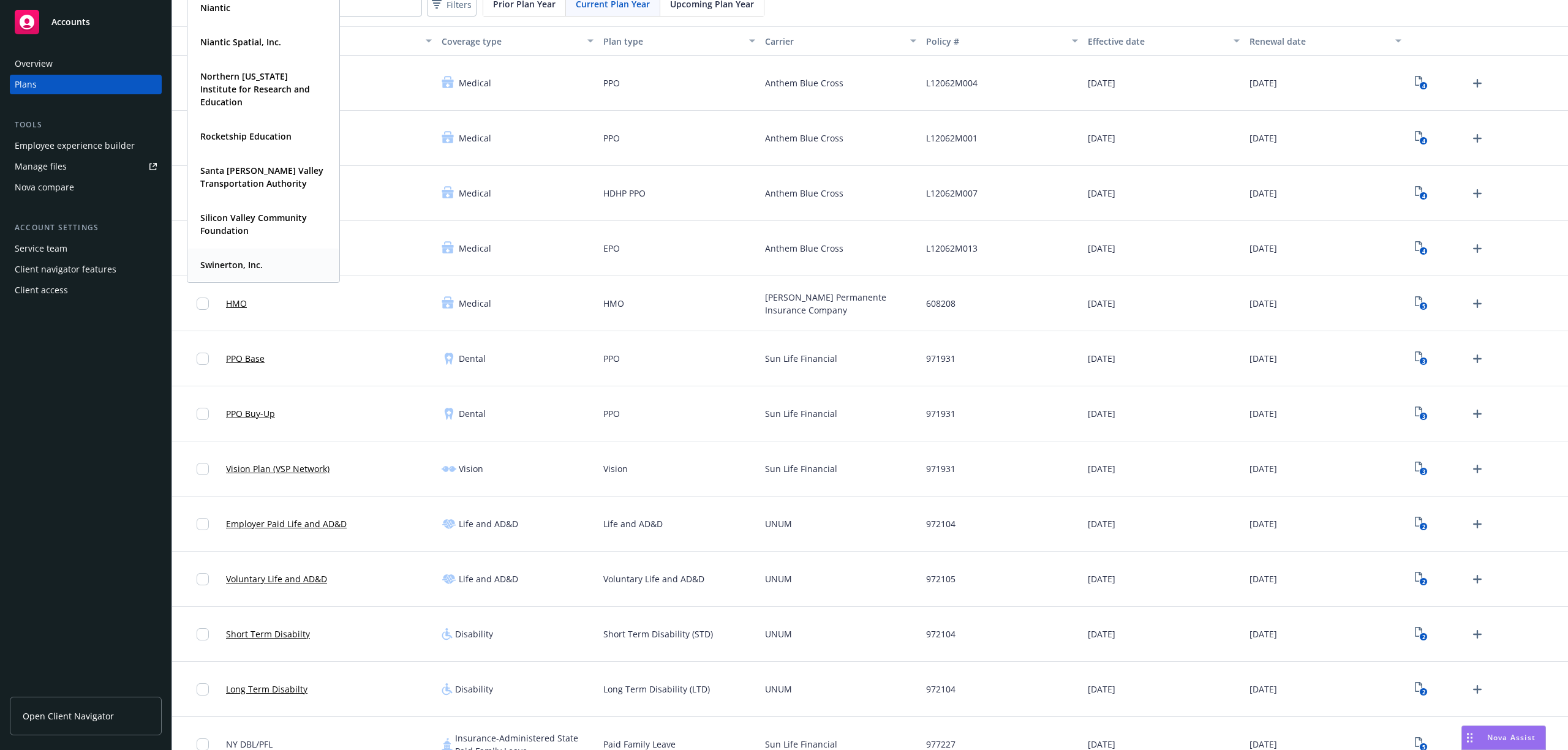
scroll to position [81, 0]
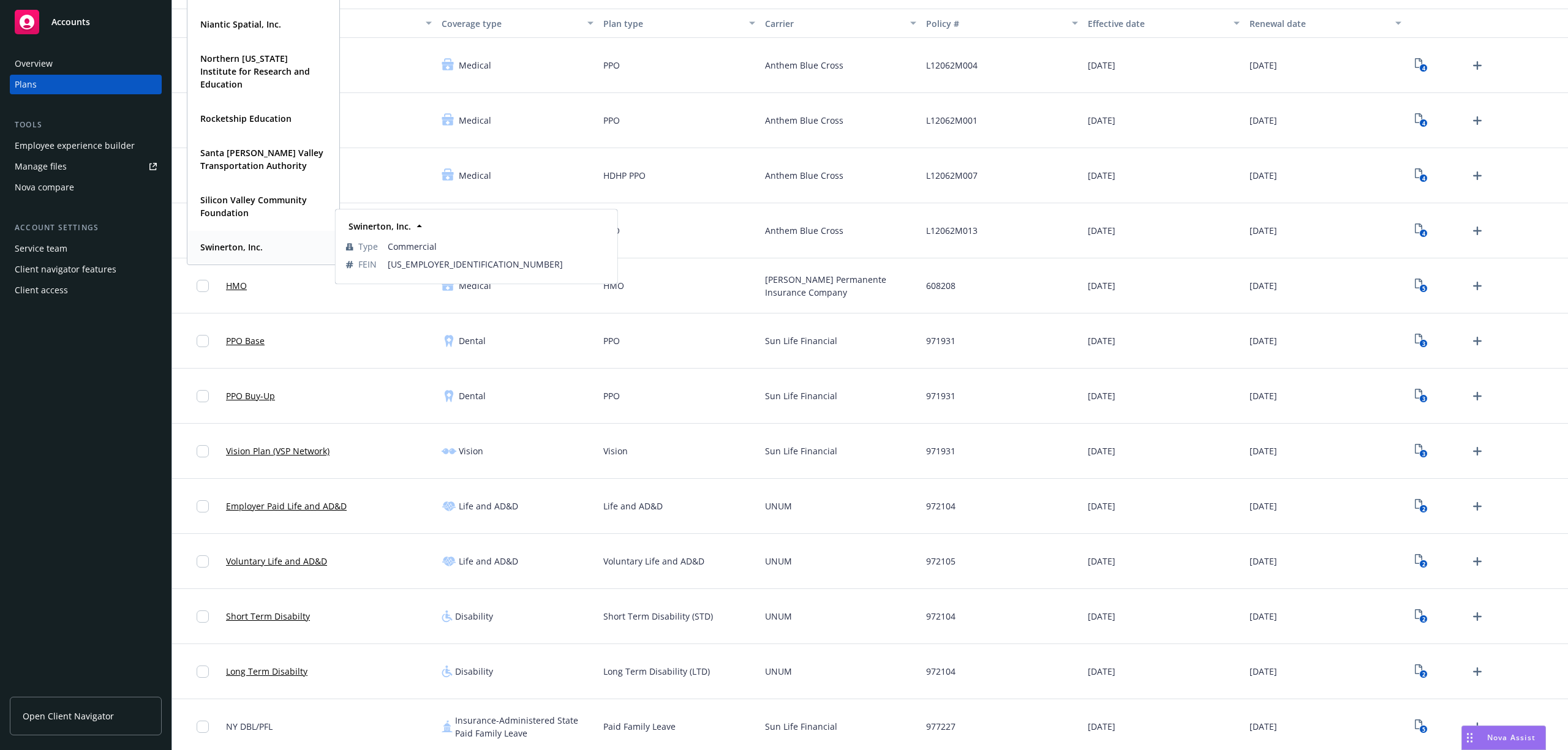
click at [241, 238] on div "Swinerton, Inc." at bounding box center [230, 247] width 70 height 18
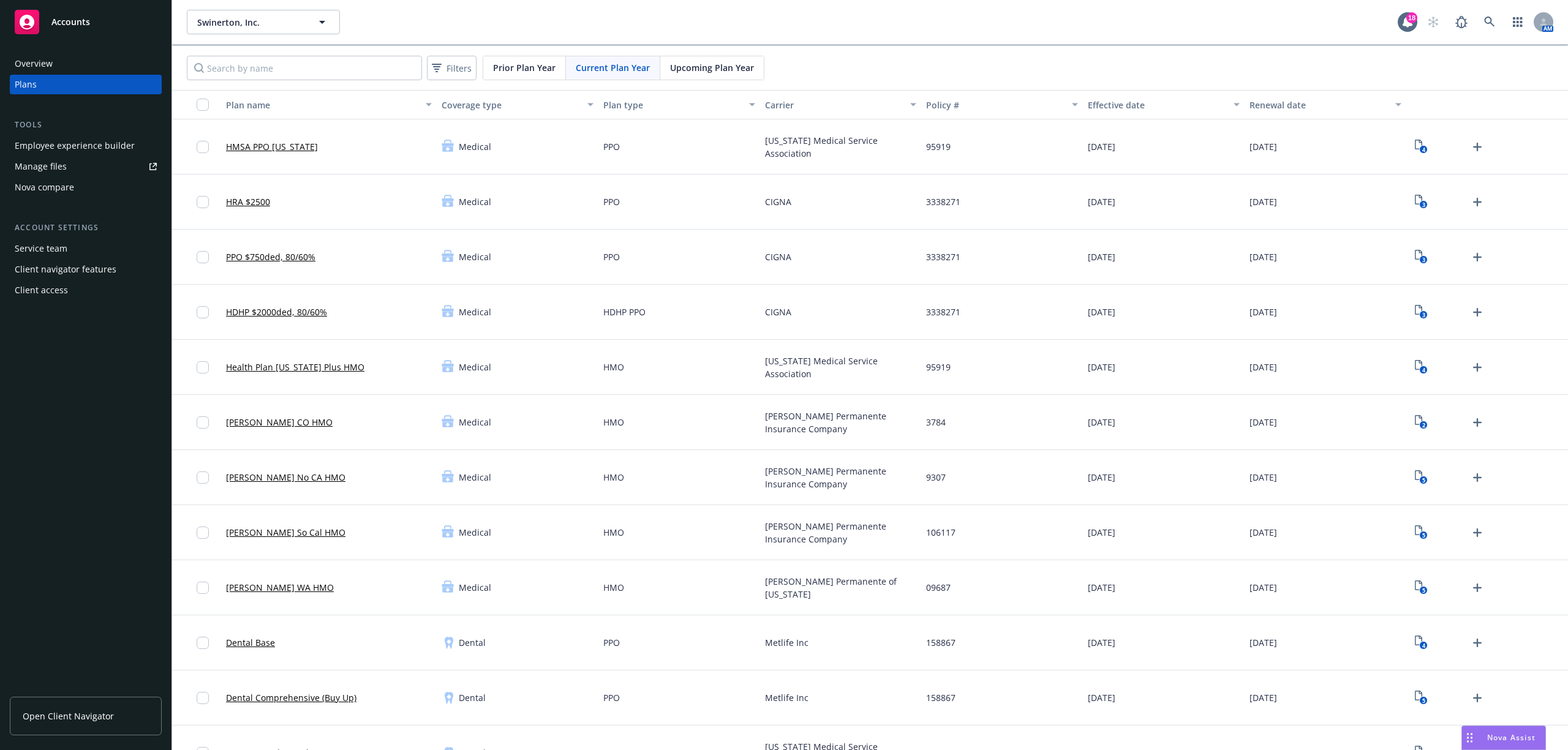
click at [56, 191] on div "Nova compare" at bounding box center [44, 187] width 60 height 20
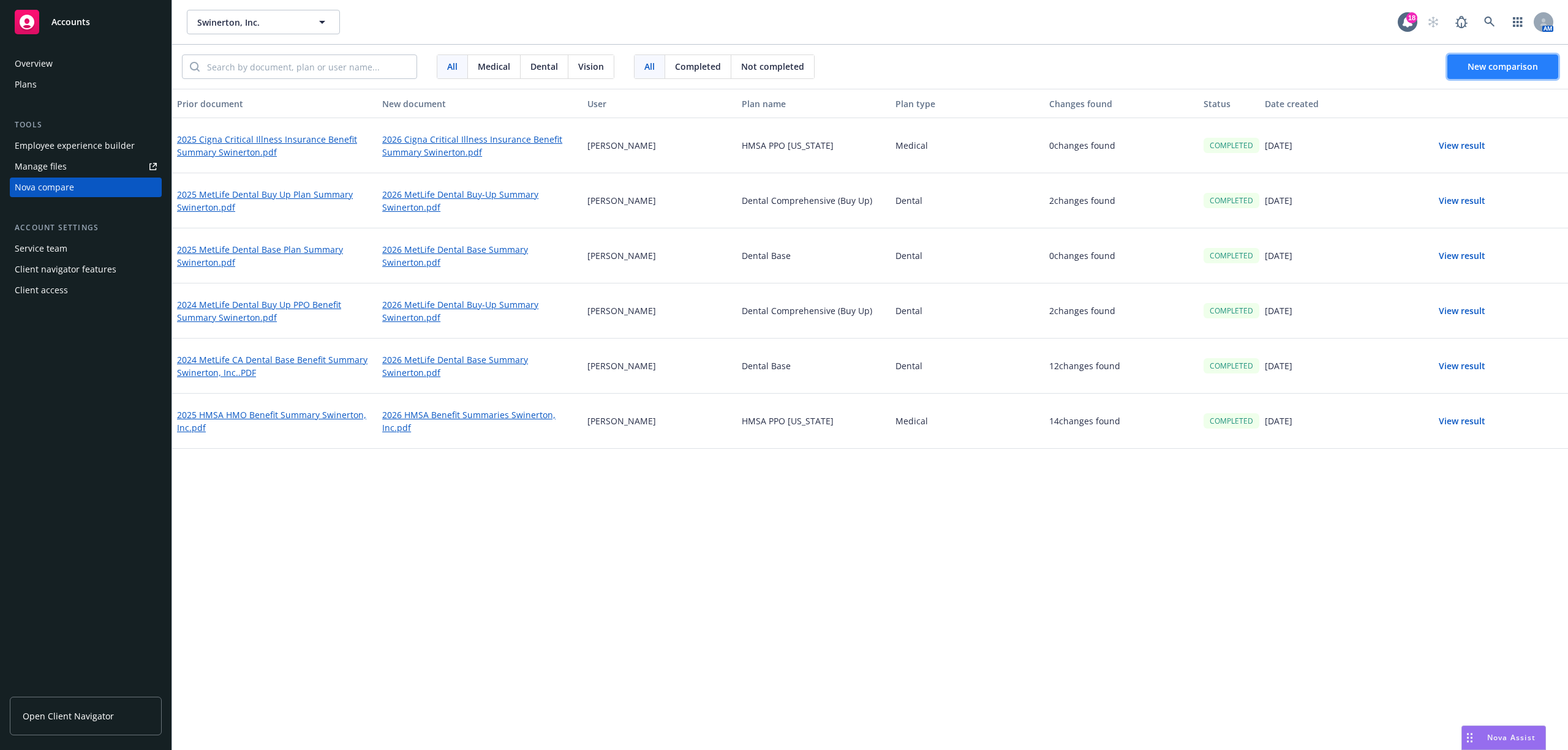
click at [1458, 65] on button "New comparison" at bounding box center [1502, 66] width 111 height 24
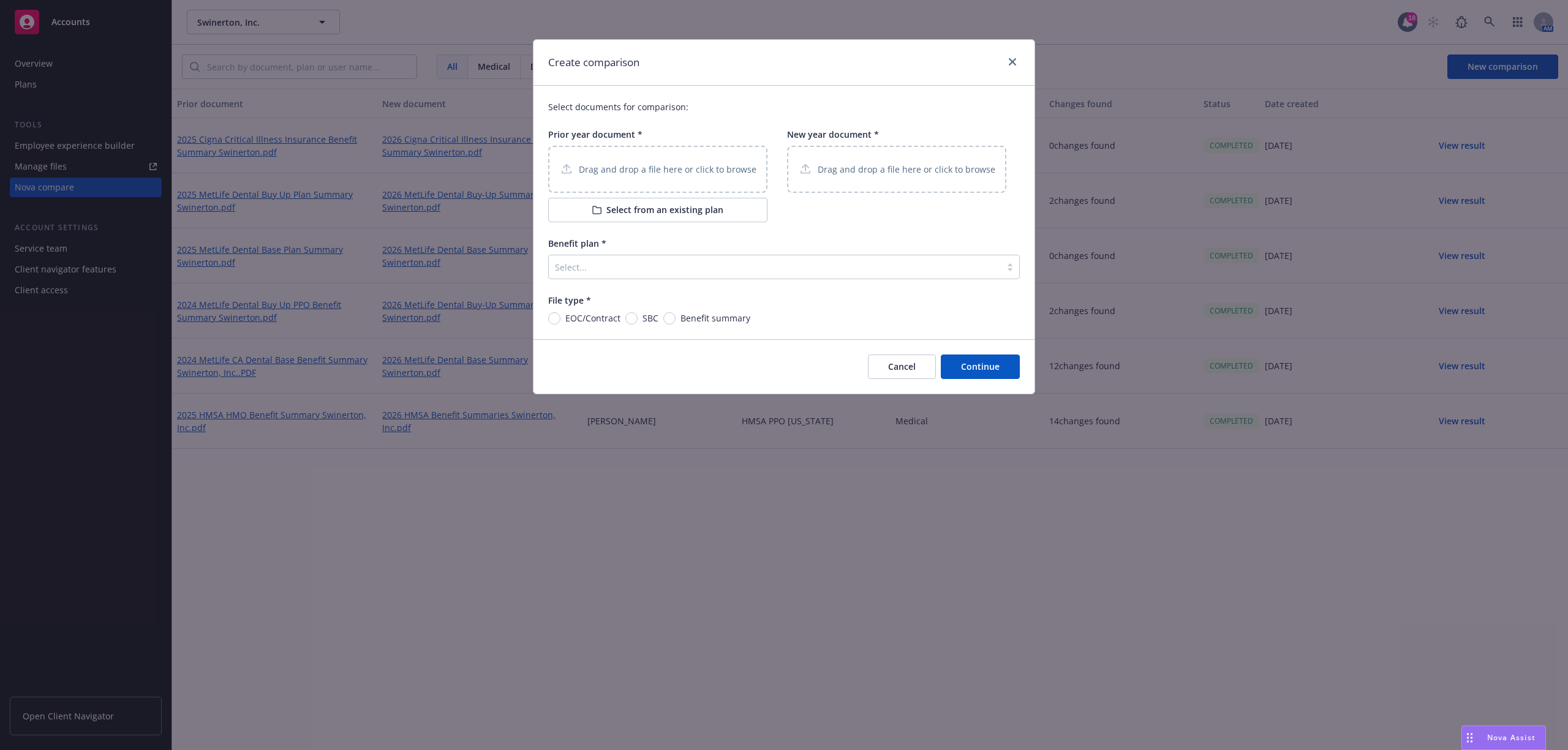
click at [623, 175] on p "Drag and drop a file here or click to browse" at bounding box center [668, 169] width 178 height 13
click at [608, 209] on button "Select from an existing plan" at bounding box center [658, 209] width 219 height 24
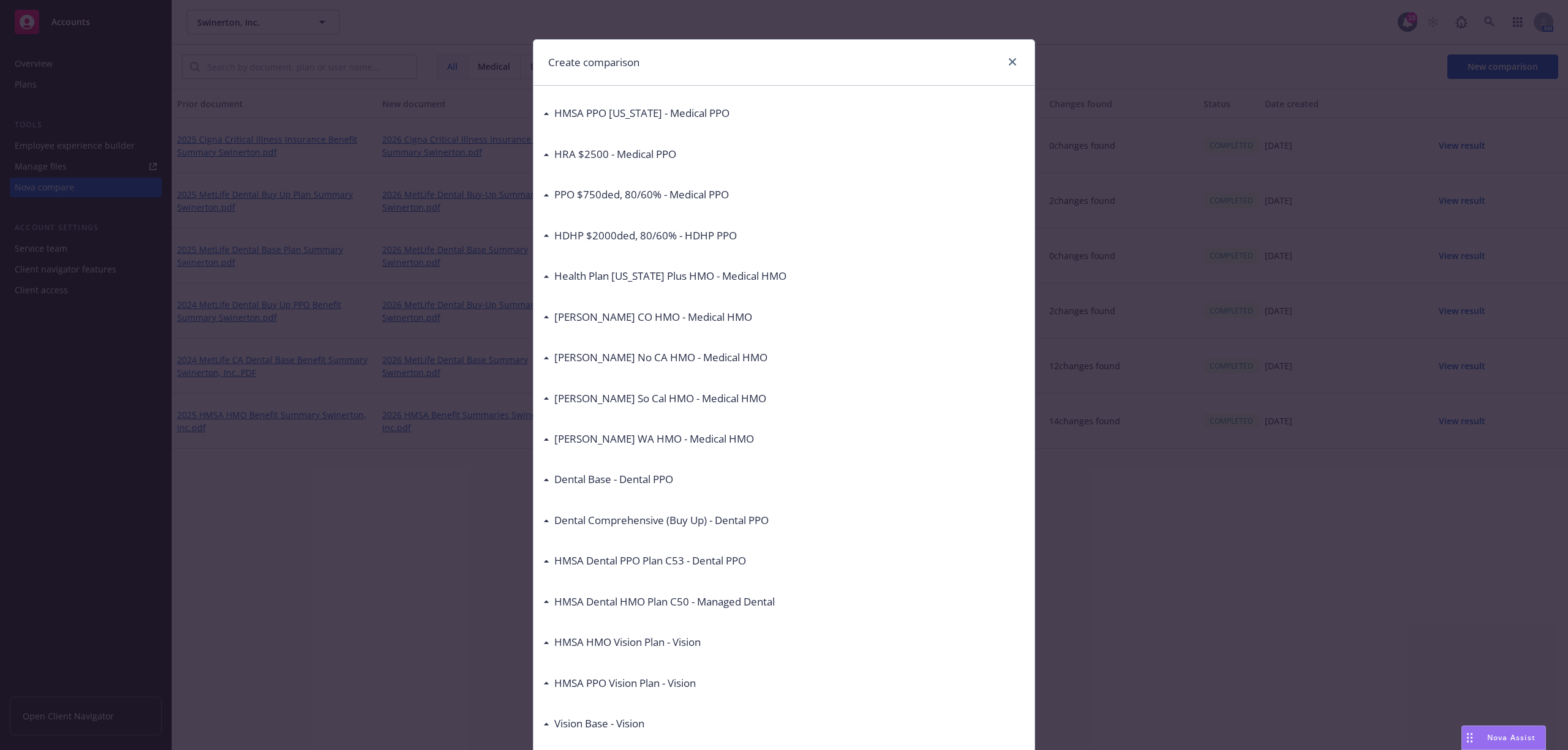
click at [612, 316] on h3 "[PERSON_NAME] CO HMO - Medical HMO" at bounding box center [653, 317] width 198 height 16
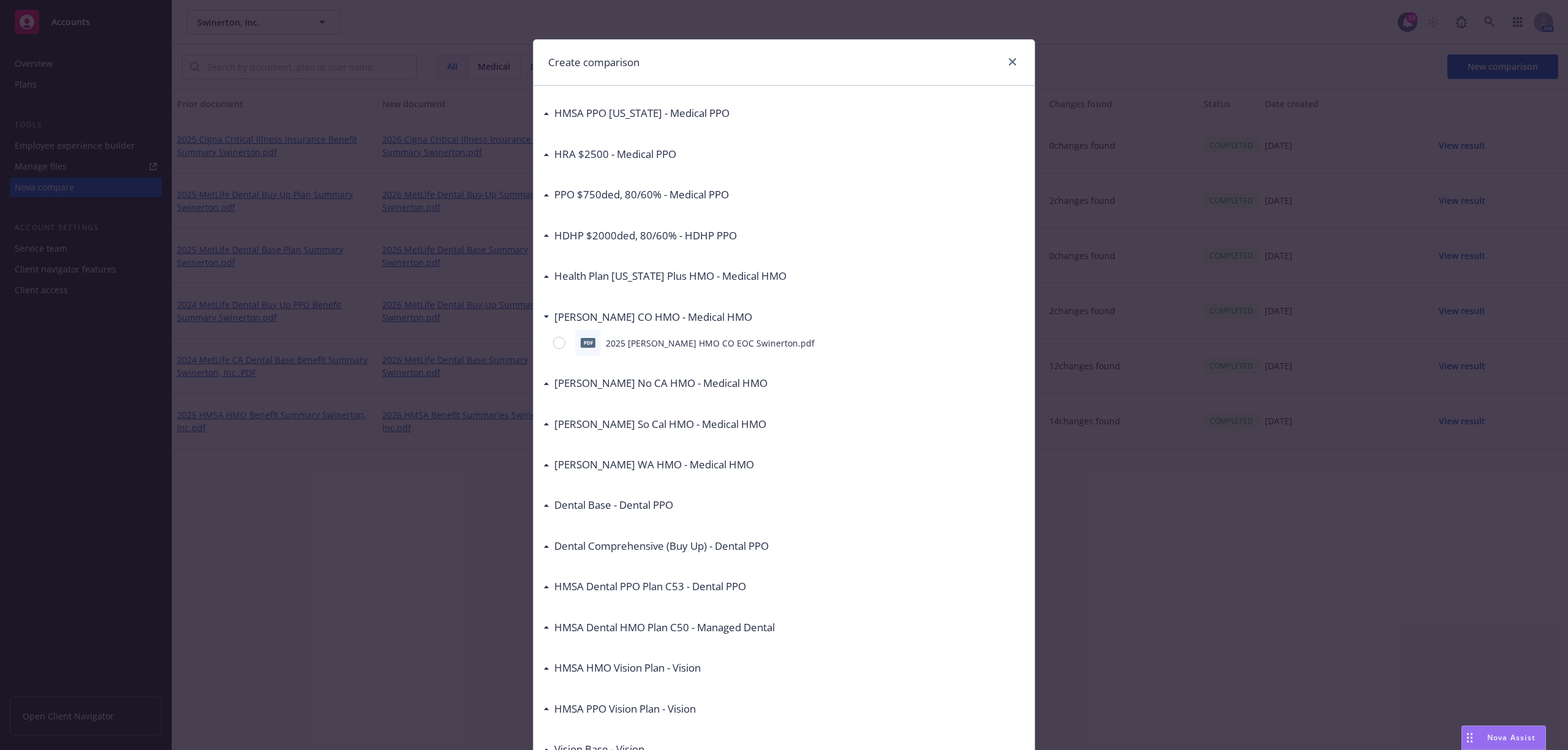
click at [586, 349] on div "pdf" at bounding box center [588, 343] width 26 height 26
click at [555, 343] on input "radio" at bounding box center [559, 343] width 12 height 12
radio input "true"
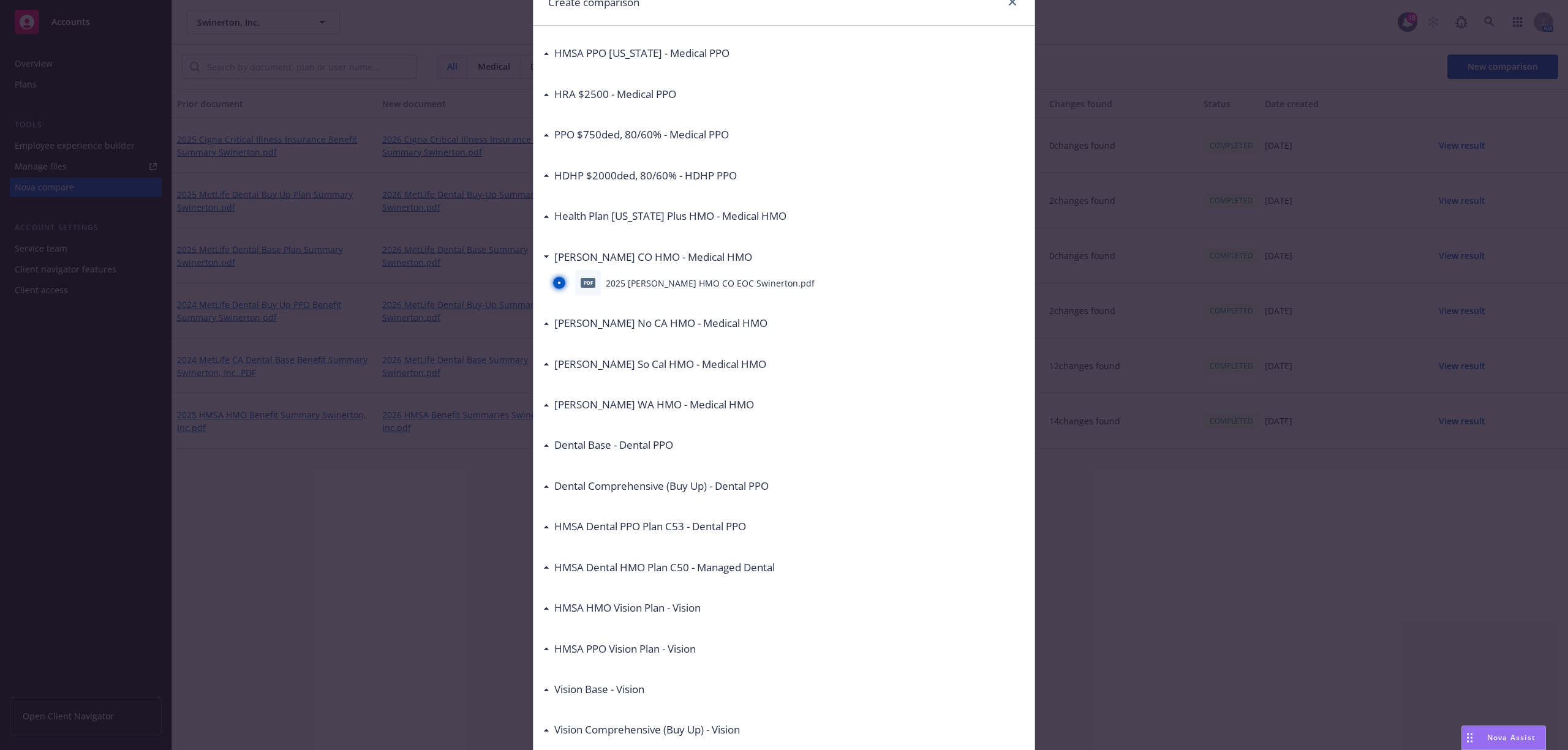
scroll to position [162, 0]
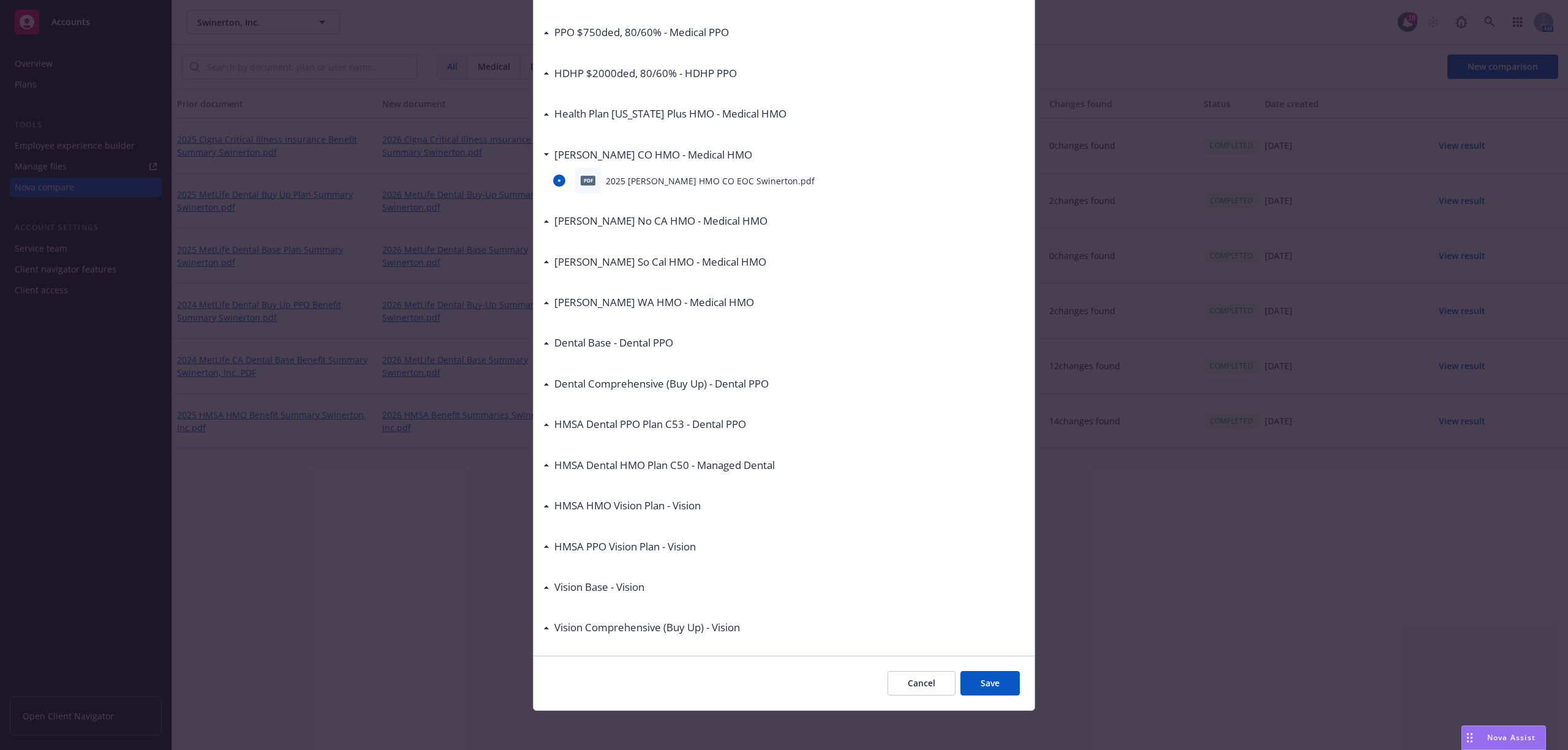
click at [988, 691] on button "Save" at bounding box center [990, 683] width 60 height 24
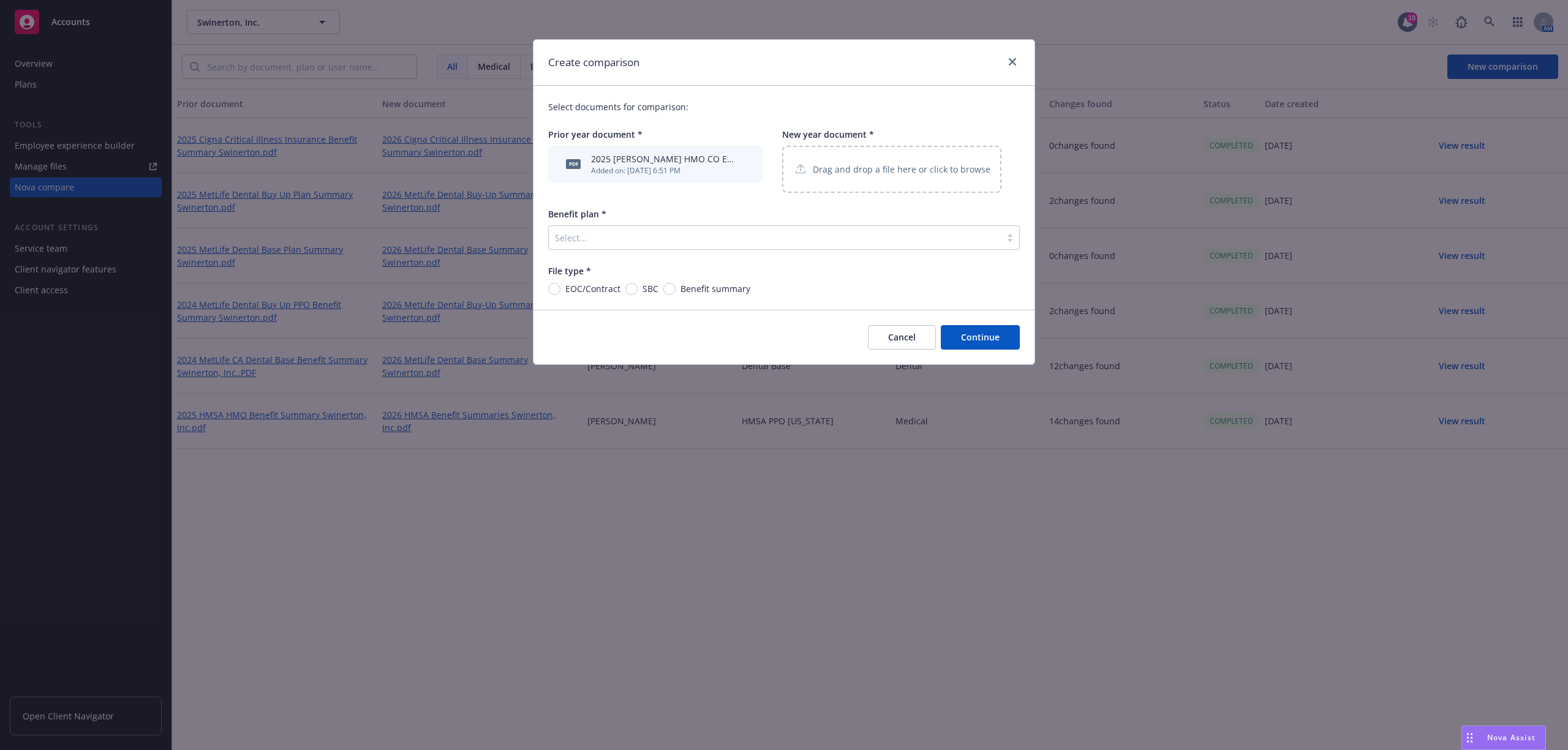
click at [834, 175] on p "Drag and drop a file here or click to browse" at bounding box center [901, 169] width 178 height 13
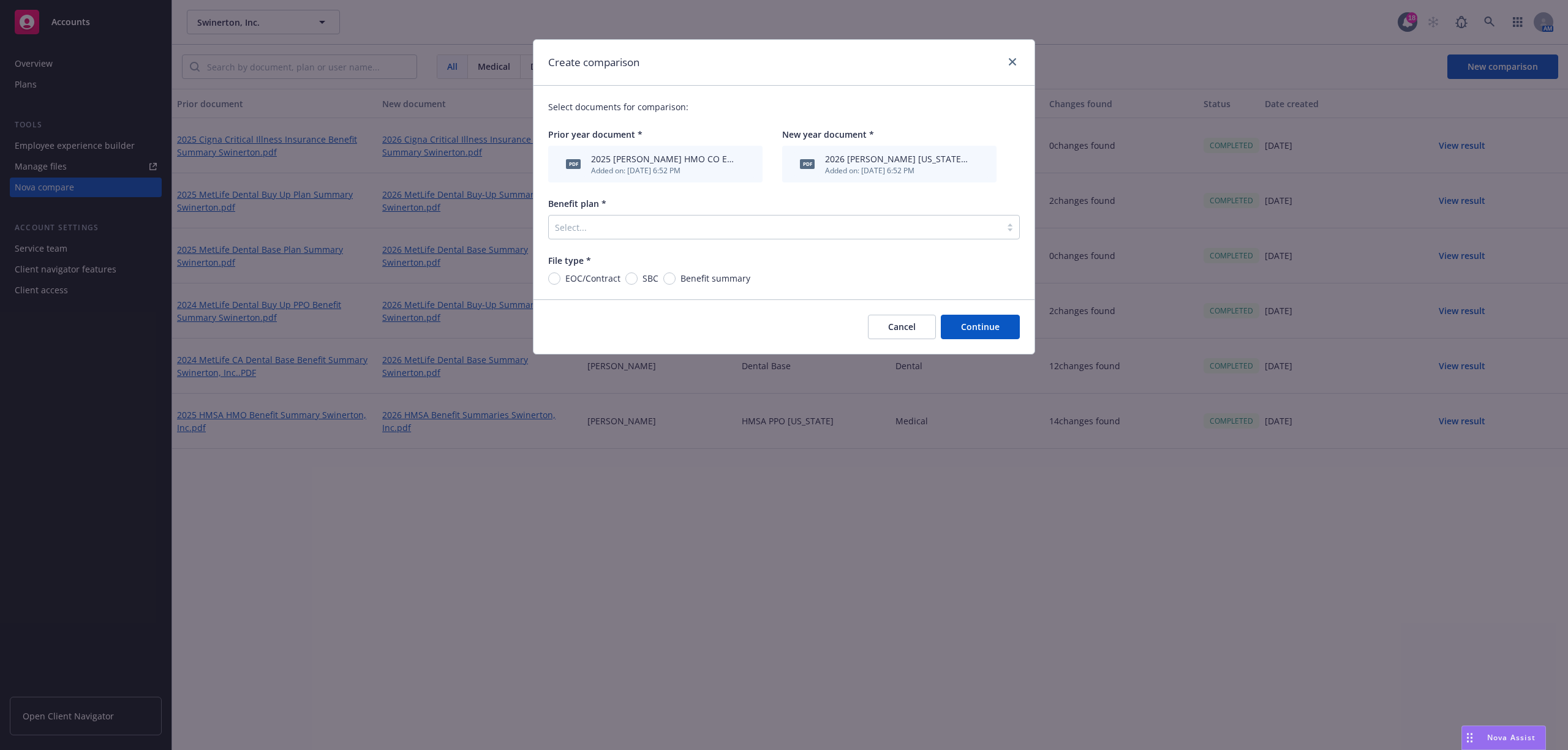
click at [598, 240] on div "Select..." at bounding box center [784, 227] width 472 height 24
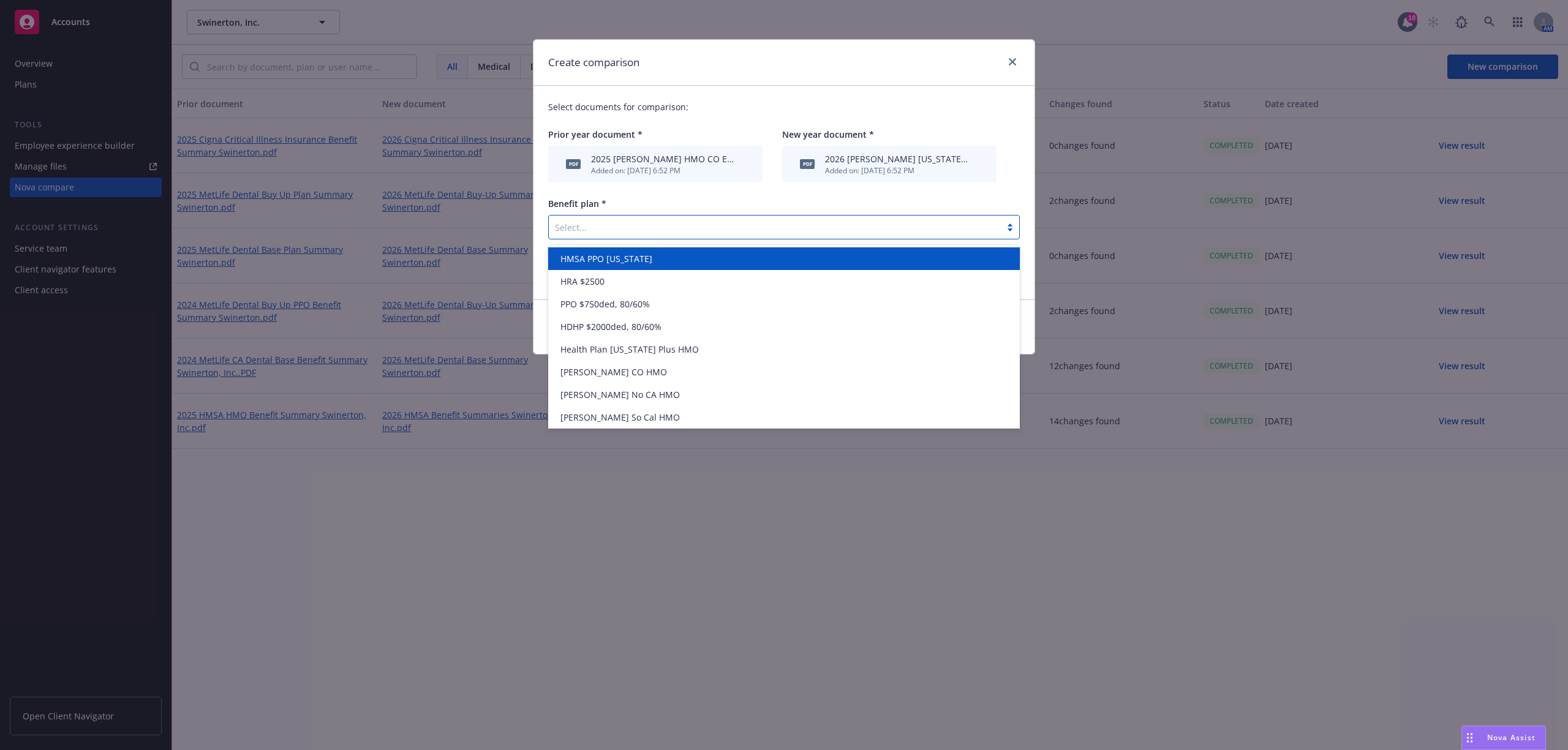
click at [659, 169] on div "Added on: [DATE] 6:52 PM" at bounding box center [663, 171] width 145 height 10
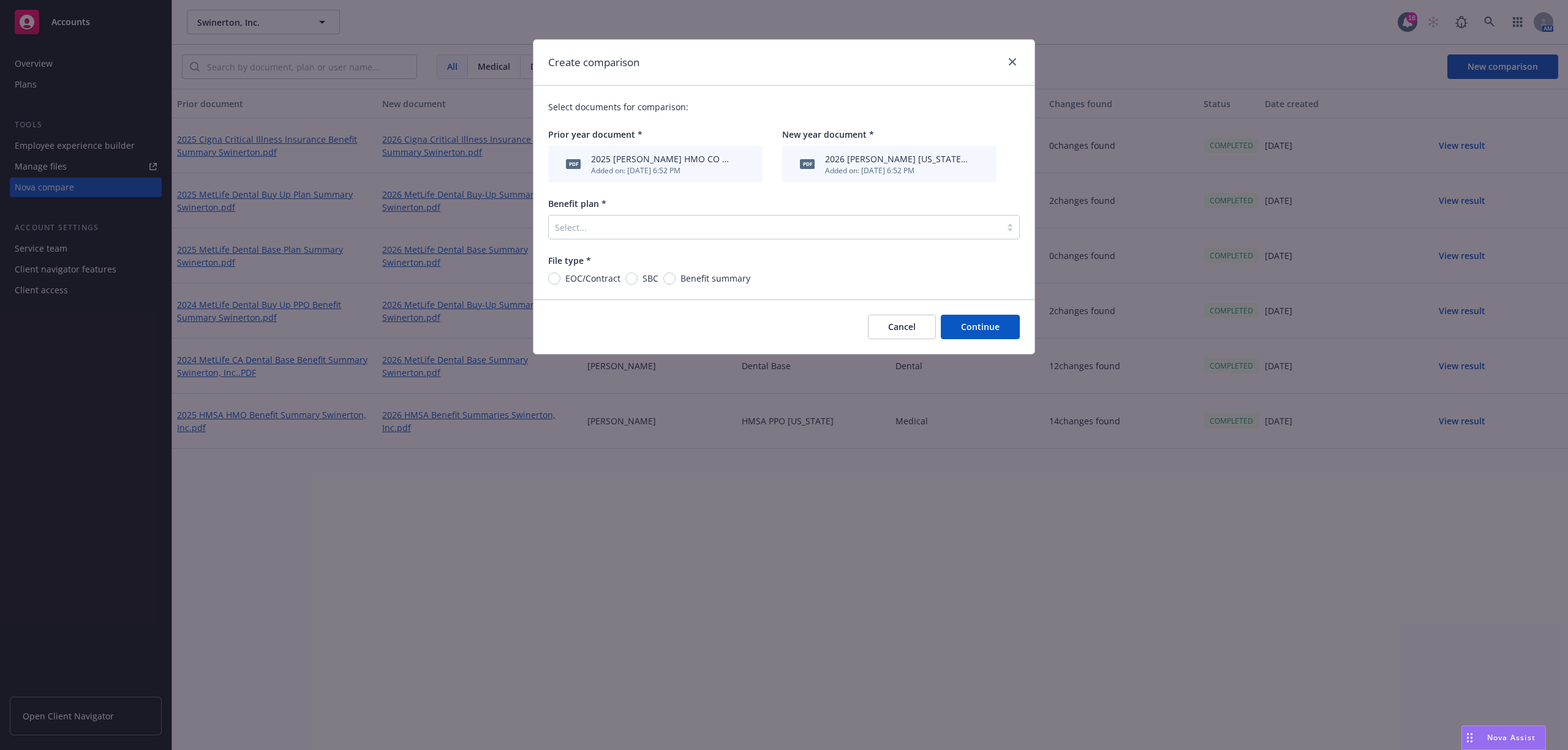
click at [743, 164] on icon "archive file" at bounding box center [744, 163] width 9 height 9
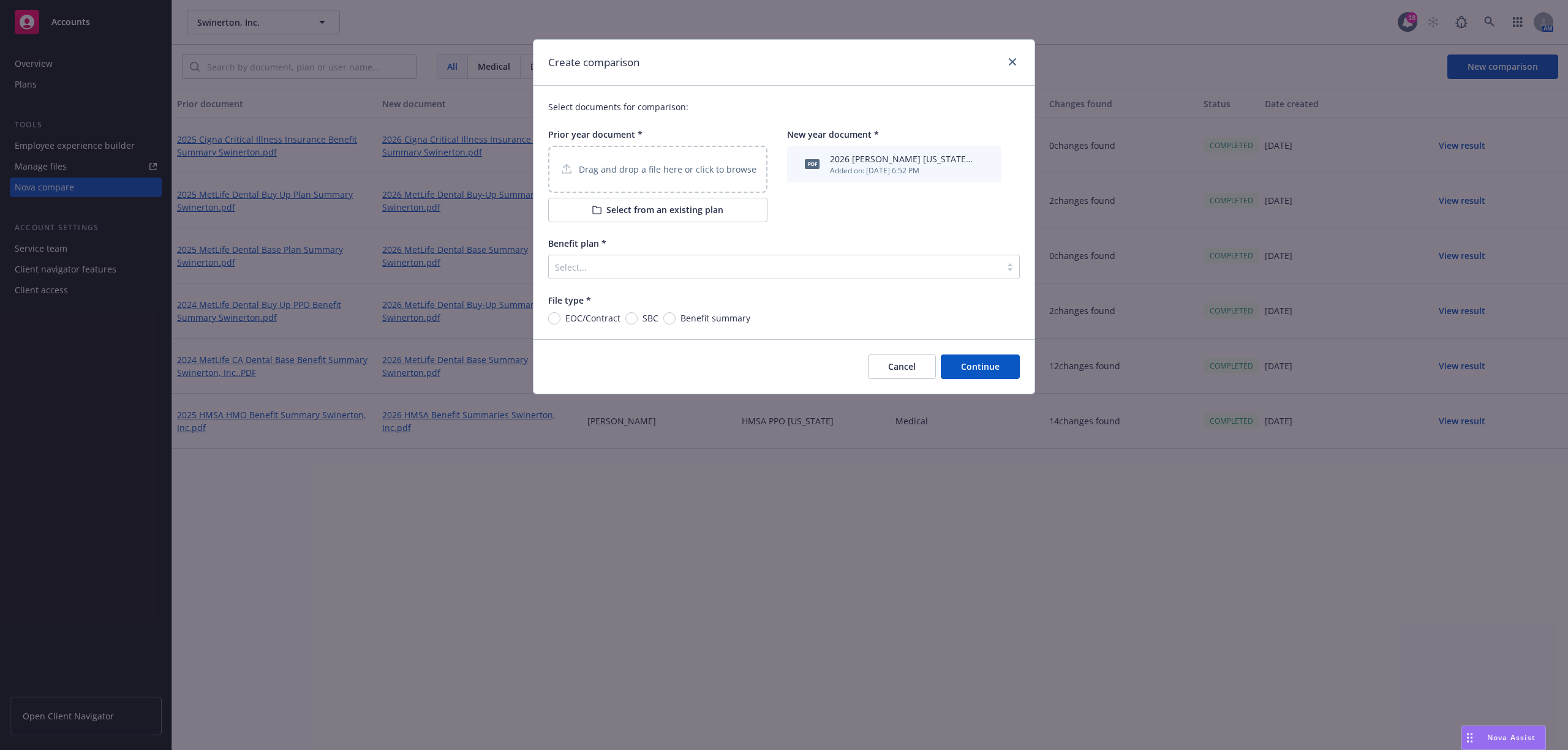
click at [616, 163] on p "Drag and drop a file here or click to browse" at bounding box center [668, 169] width 178 height 13
click at [636, 216] on button "Select from an existing plan" at bounding box center [658, 209] width 219 height 24
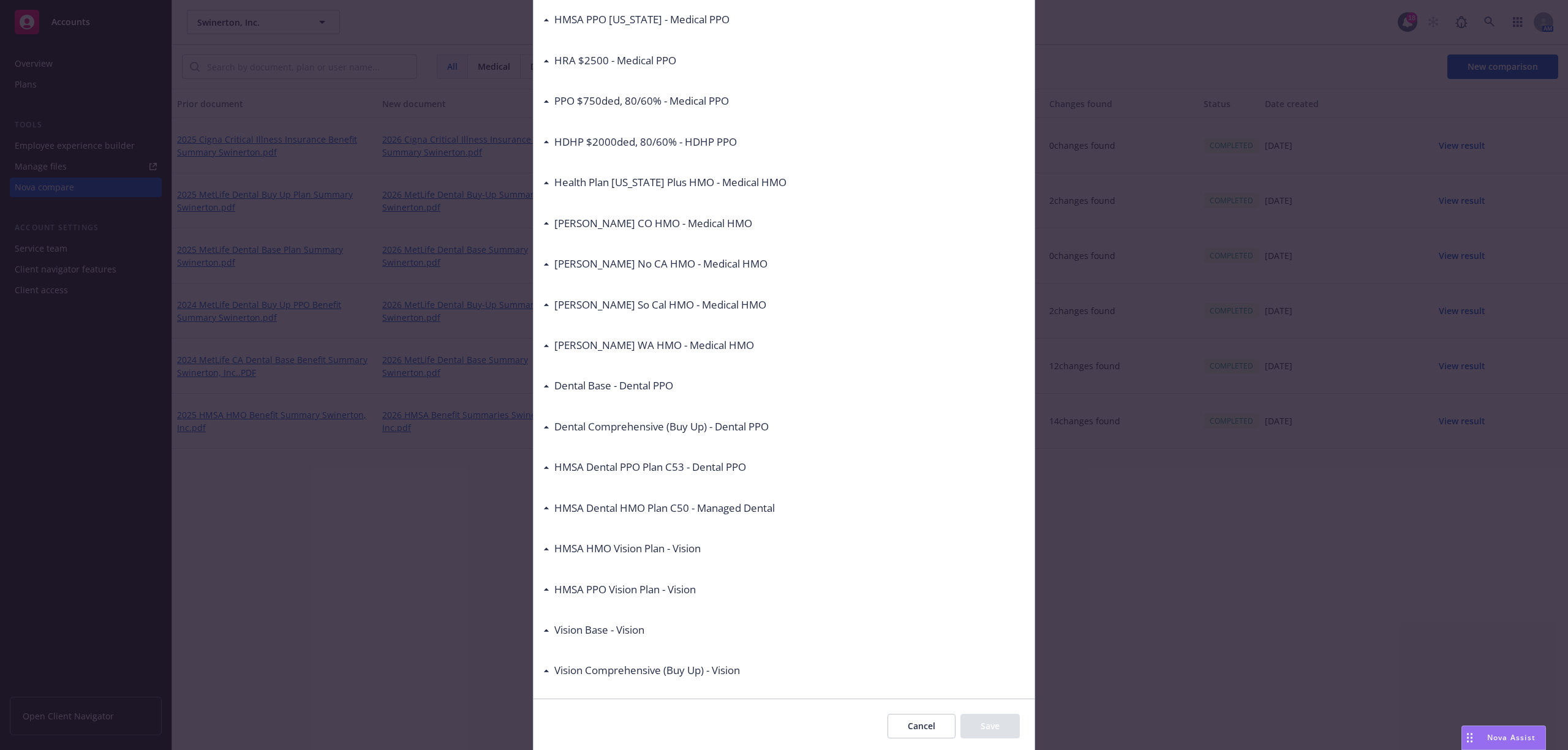
scroll to position [0, 0]
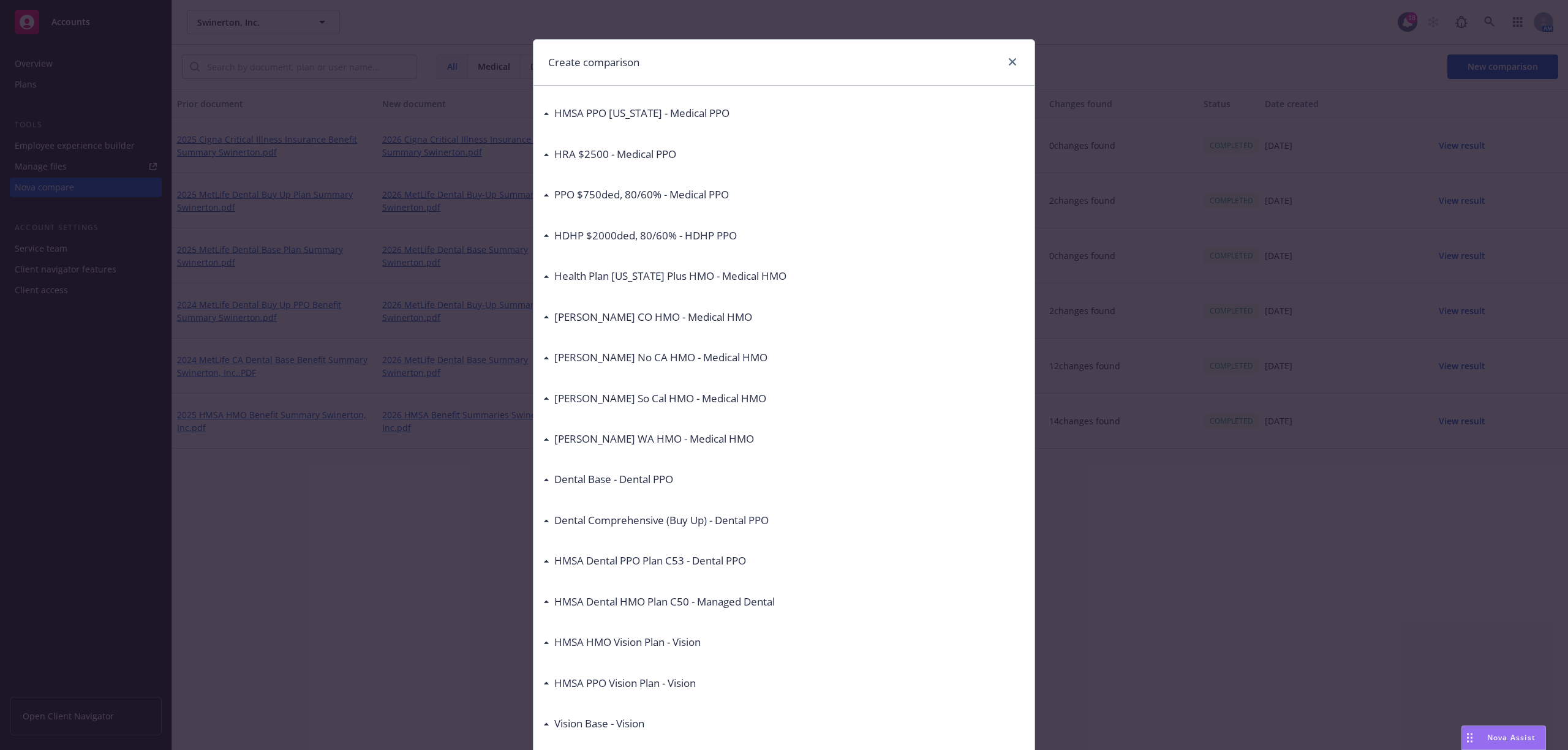
click at [543, 314] on div "[PERSON_NAME] CO HMO - Medical HMO" at bounding box center [648, 317] width 209 height 16
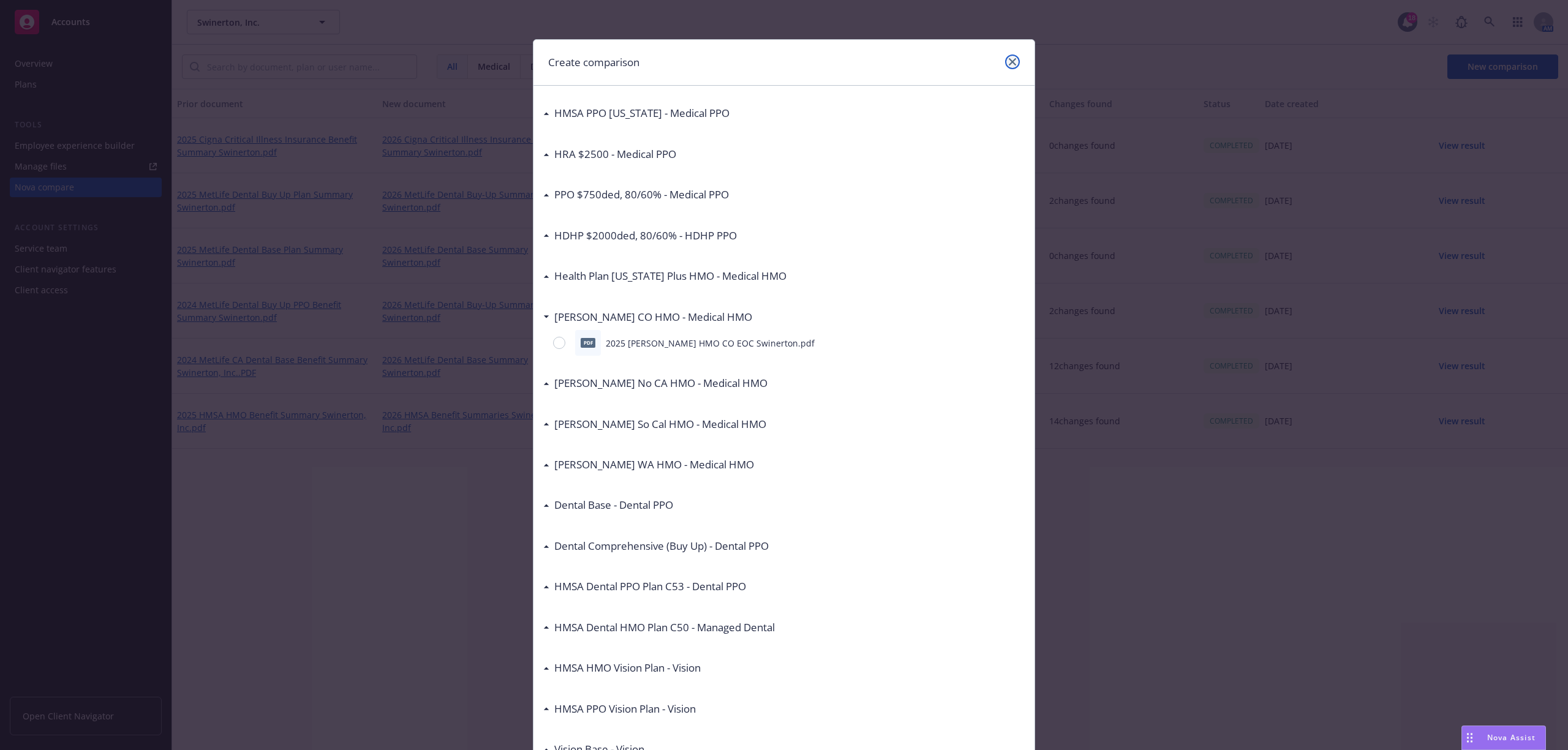
click at [1009, 59] on icon "close" at bounding box center [1013, 61] width 8 height 8
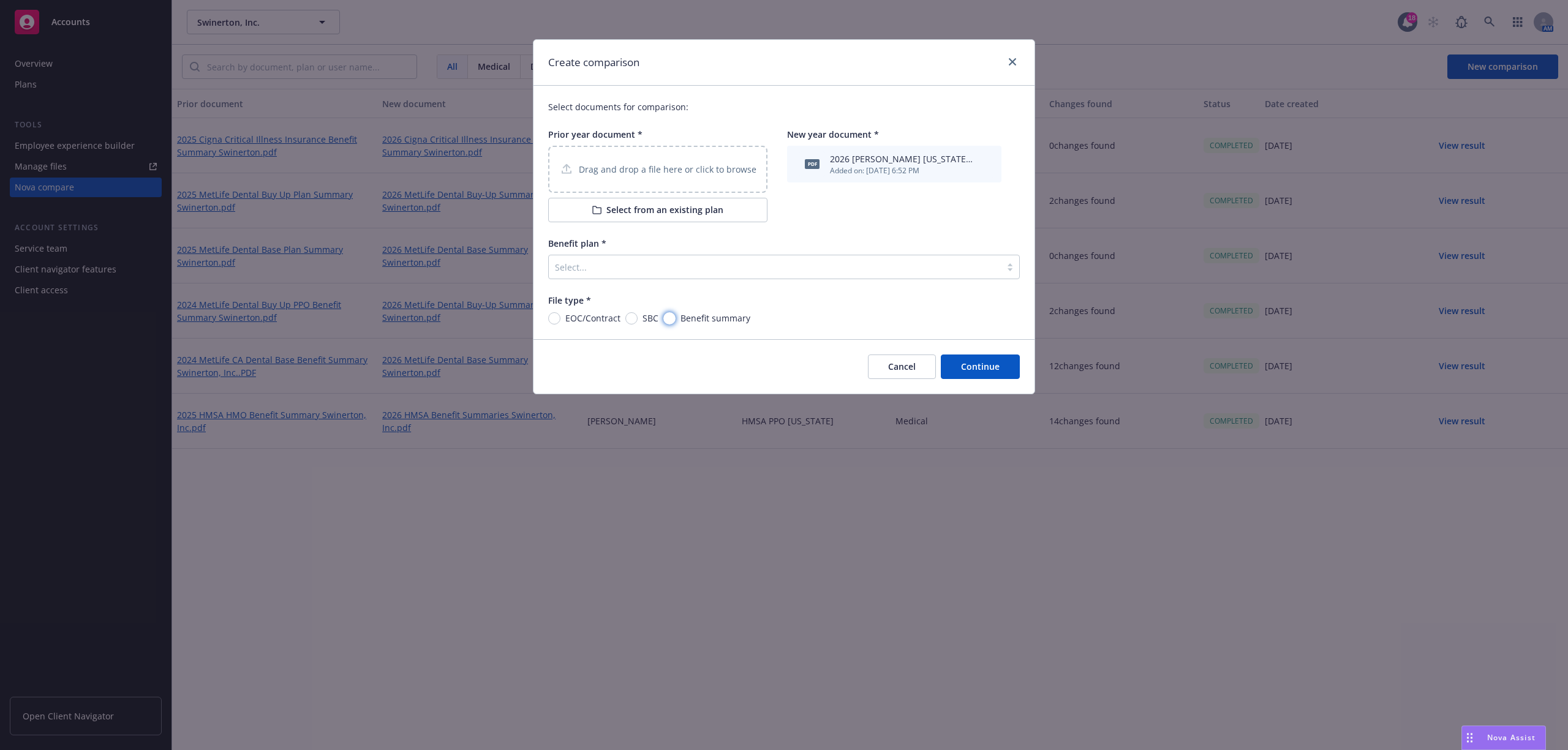
click at [669, 320] on input "Benefit summary" at bounding box center [669, 318] width 12 height 12
radio input "true"
click at [706, 265] on div at bounding box center [775, 266] width 440 height 15
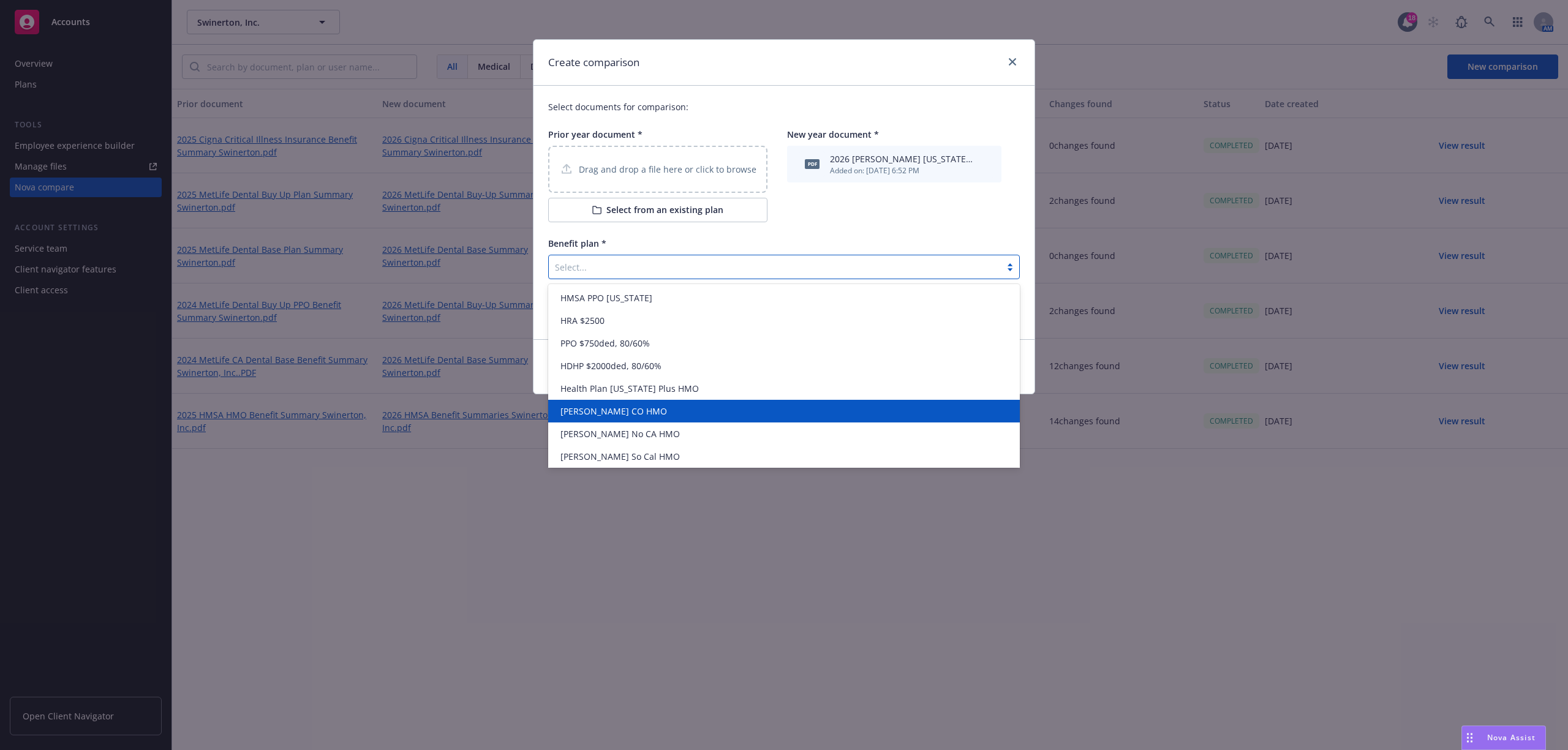
click at [652, 419] on div "[PERSON_NAME] CO HMO" at bounding box center [784, 411] width 471 height 22
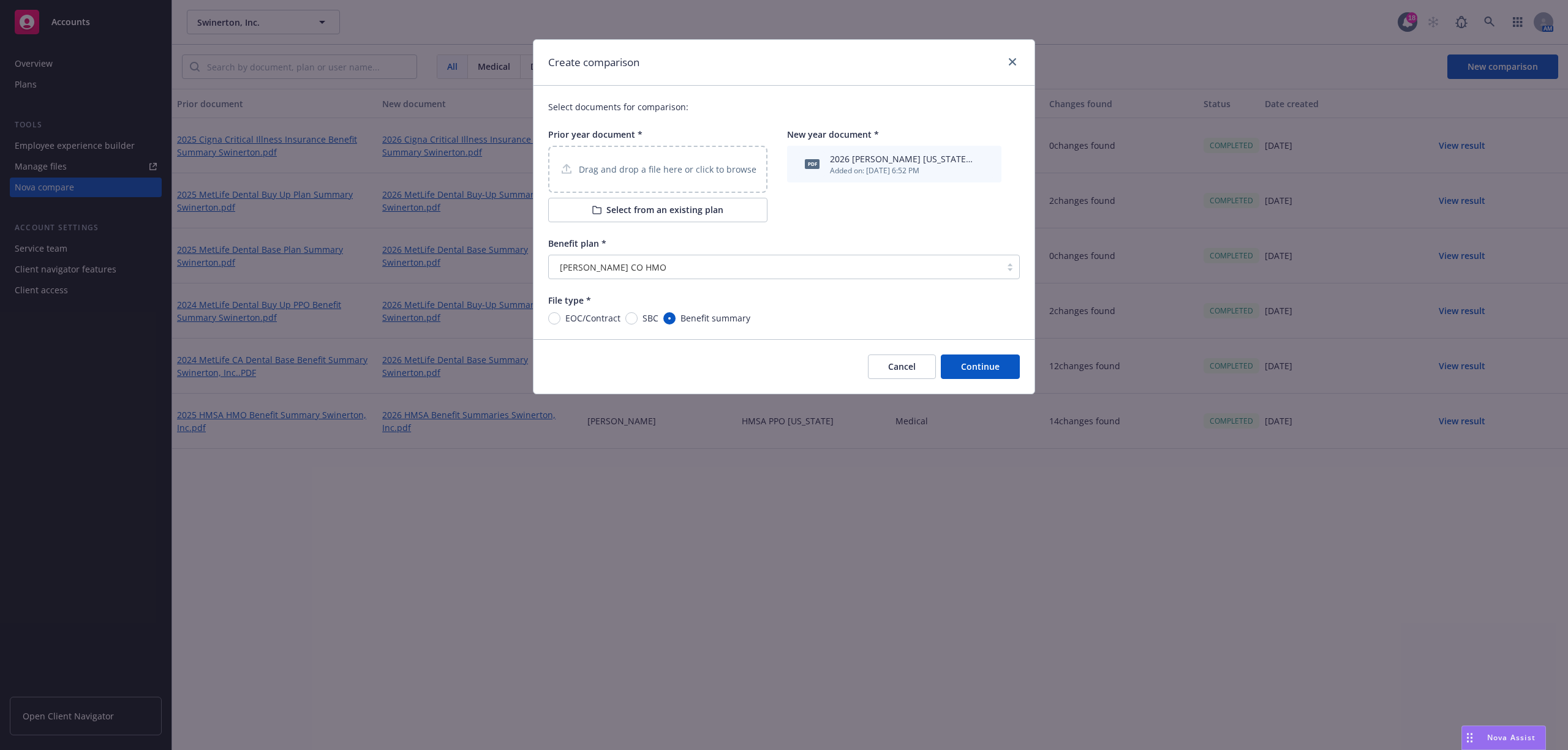
click at [916, 360] on button "Cancel" at bounding box center [901, 366] width 68 height 24
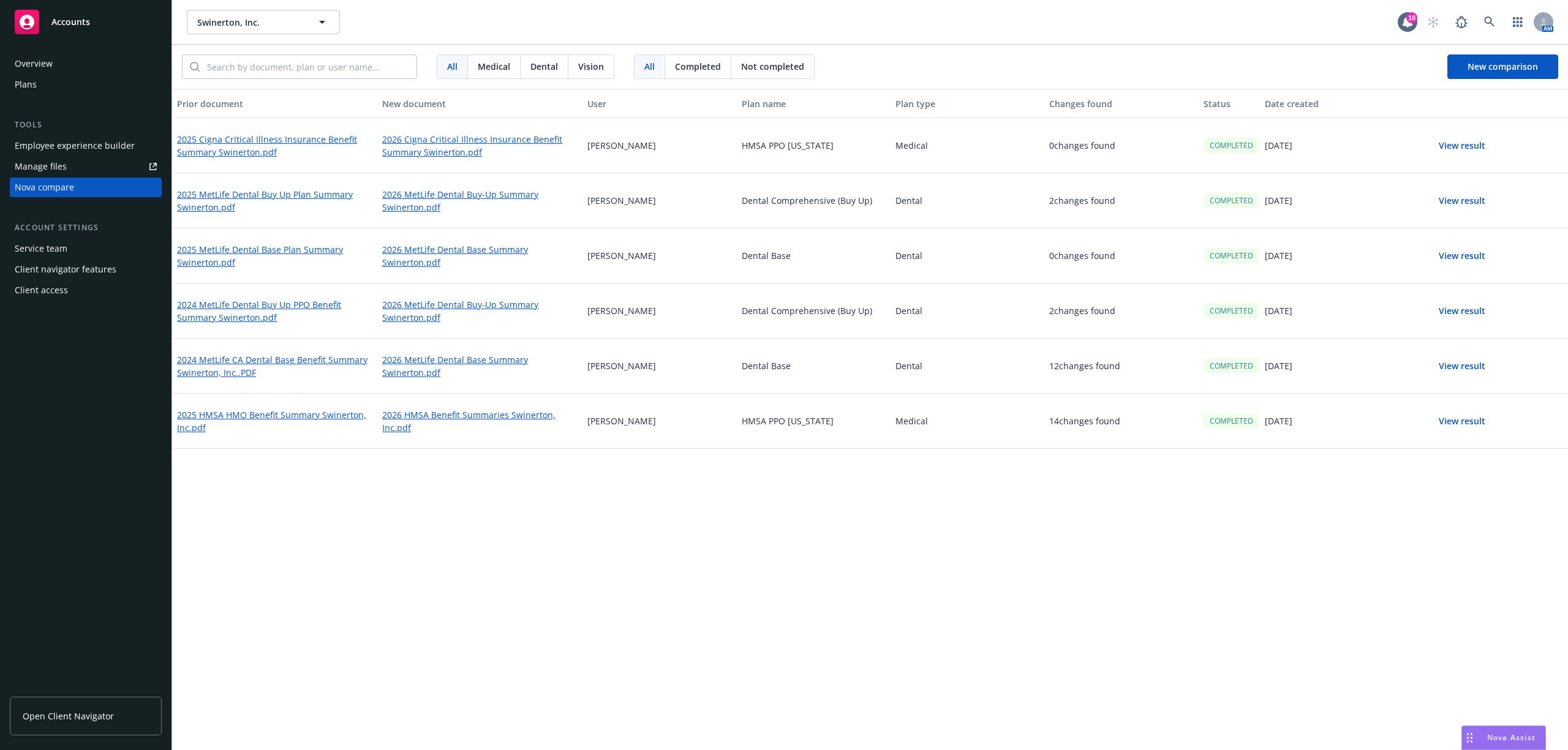
click at [56, 92] on div "Plans" at bounding box center [85, 84] width 142 height 20
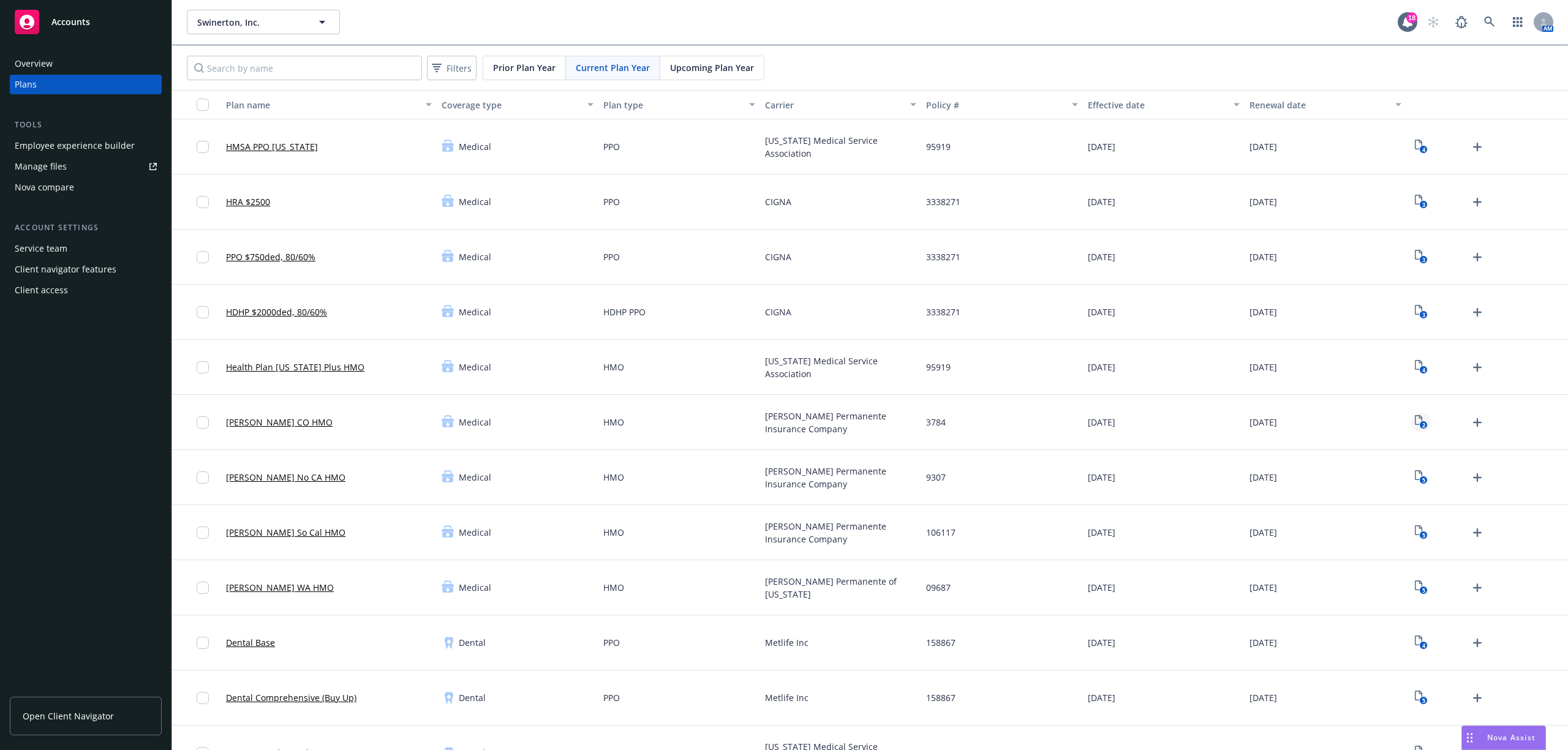
click at [1417, 422] on link "2" at bounding box center [1421, 422] width 20 height 20
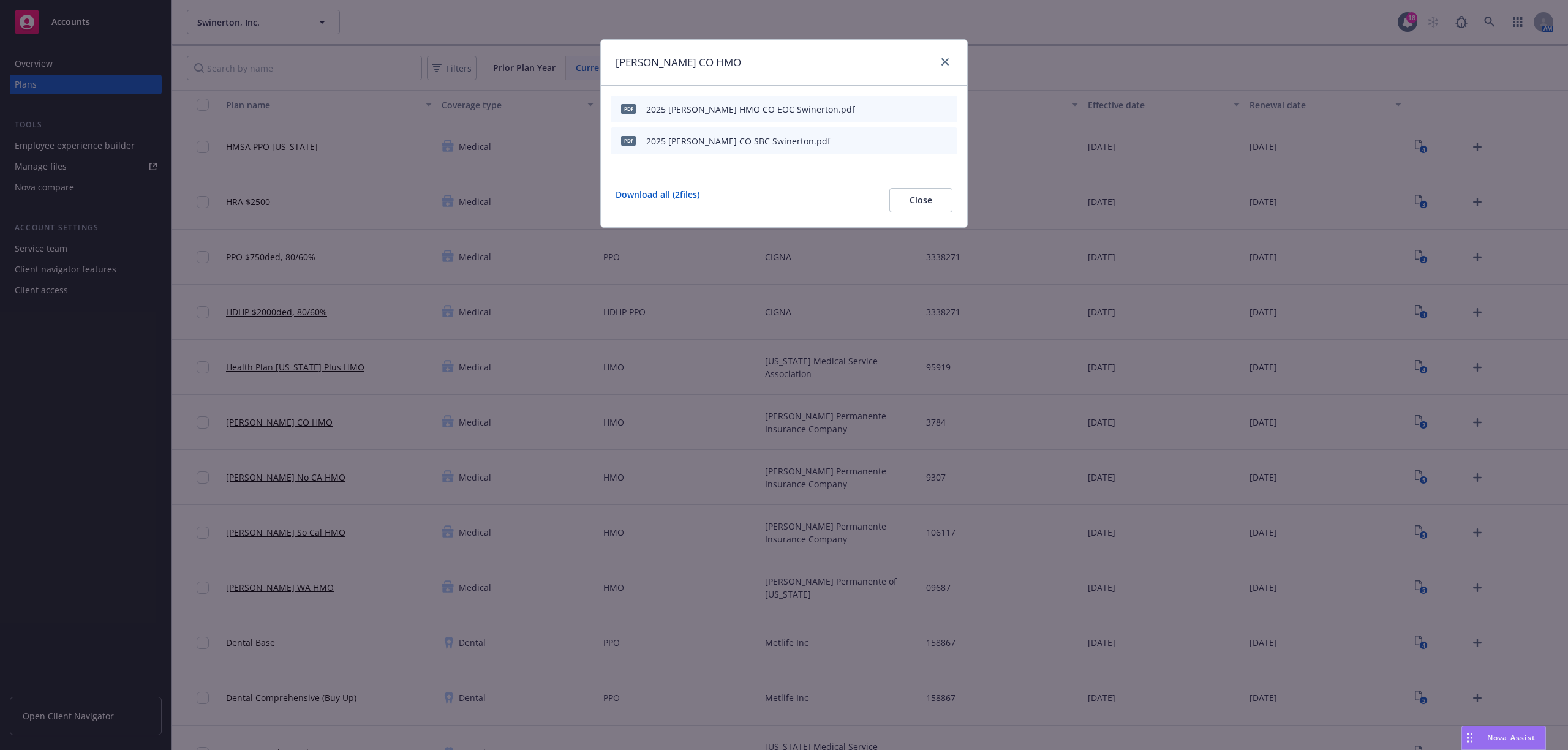
click at [929, 136] on icon "preview file" at bounding box center [925, 141] width 11 height 9
